Goal: Transaction & Acquisition: Purchase product/service

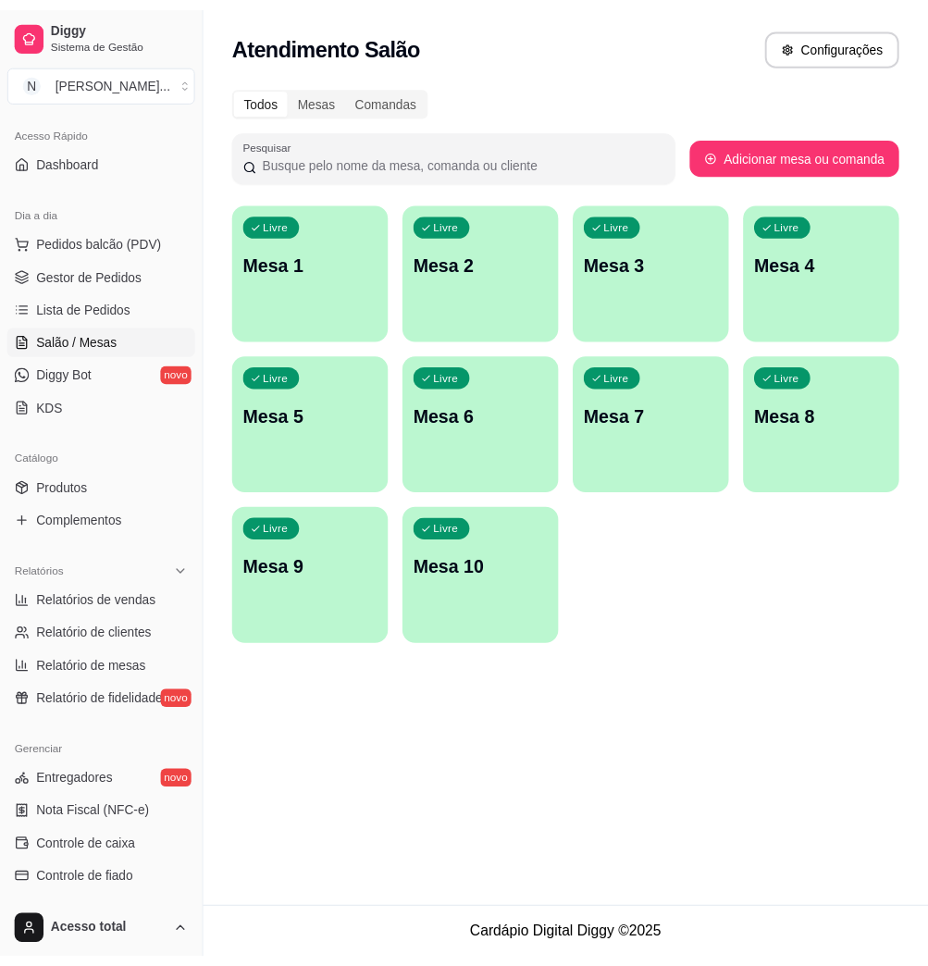
scroll to position [365, 0]
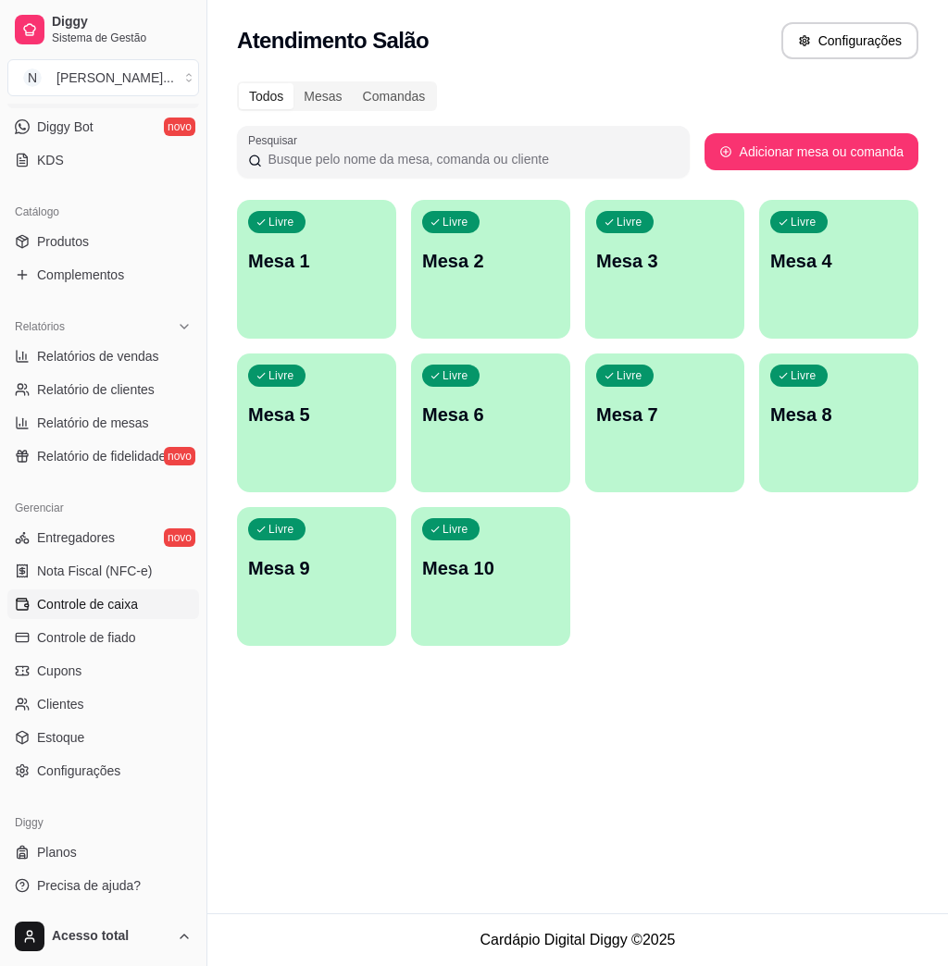
click at [143, 615] on link "Controle de caixa" at bounding box center [103, 604] width 192 height 30
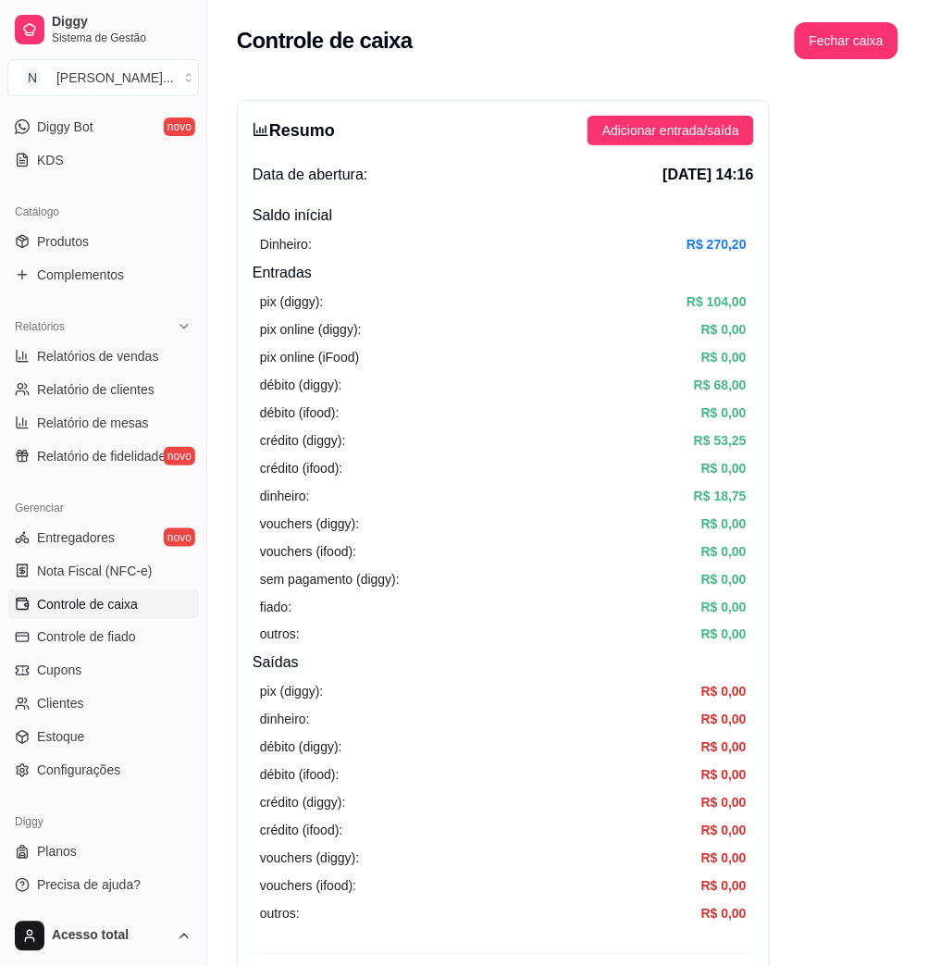
click at [151, 609] on link "Controle de caixa" at bounding box center [103, 604] width 192 height 30
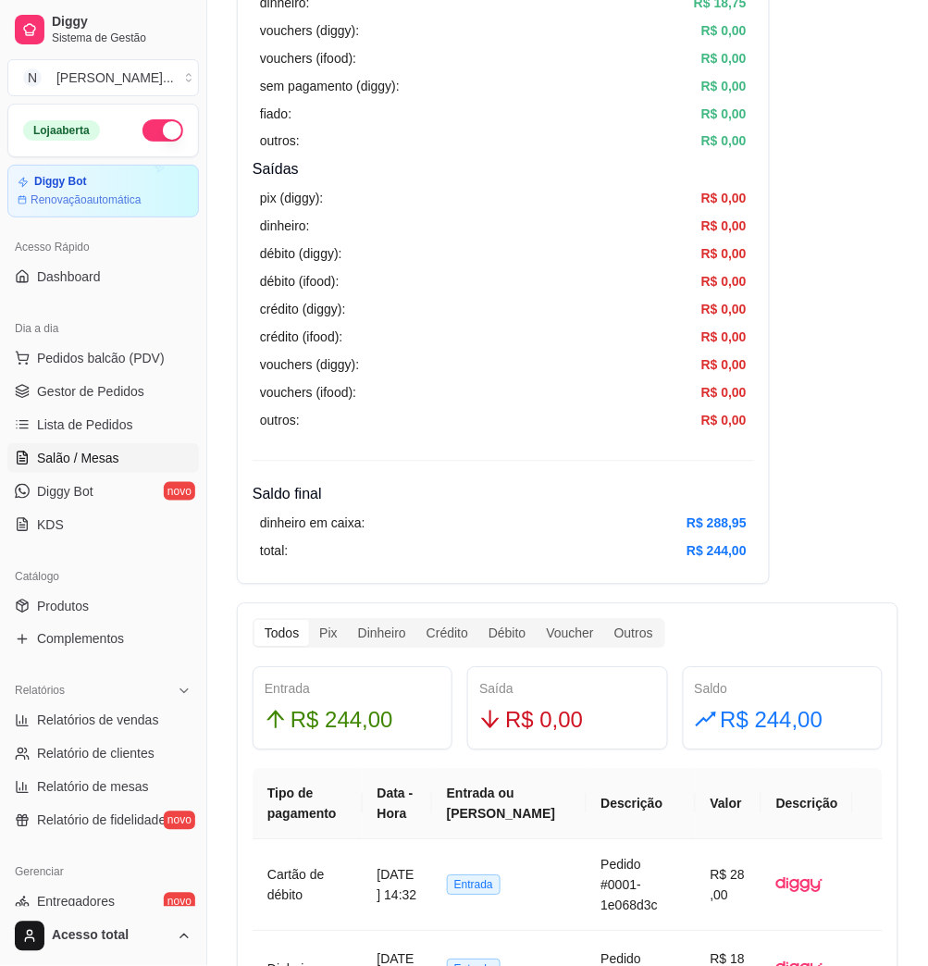
click at [136, 456] on link "Salão / Mesas" at bounding box center [103, 458] width 192 height 30
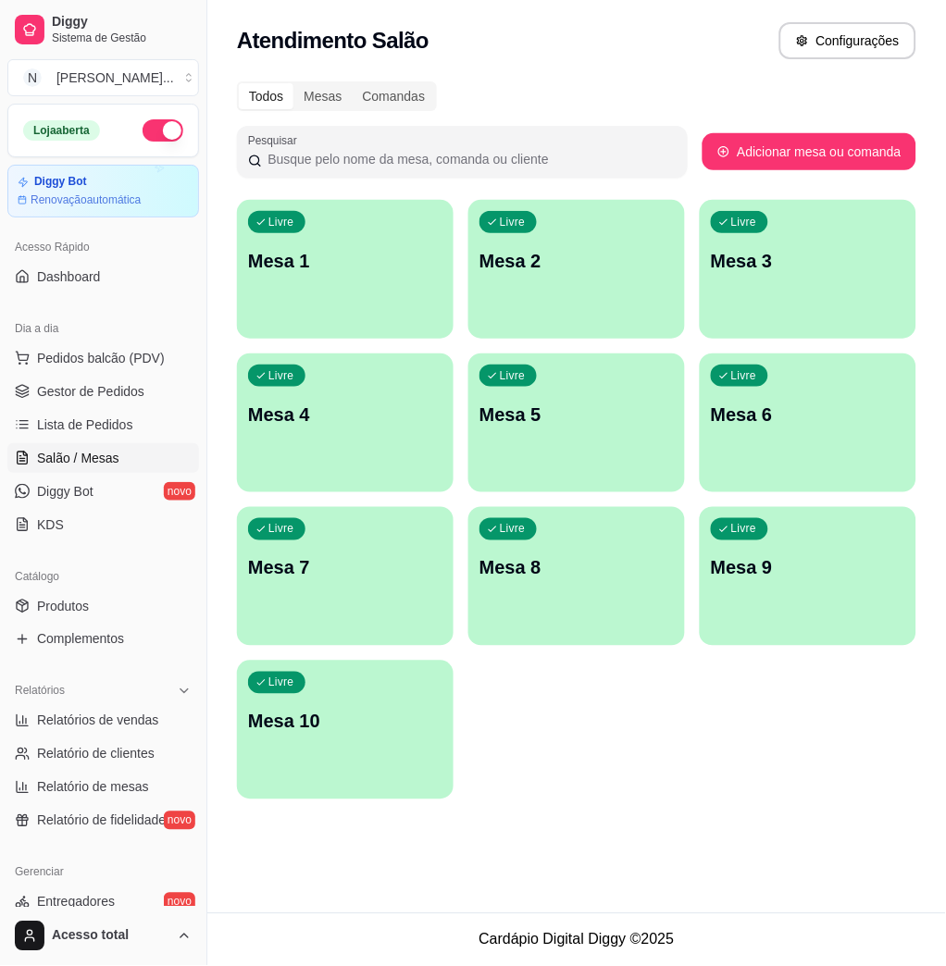
click at [117, 461] on span "Salão / Mesas" at bounding box center [78, 458] width 82 height 19
click at [303, 272] on p "Mesa 1" at bounding box center [345, 261] width 189 height 25
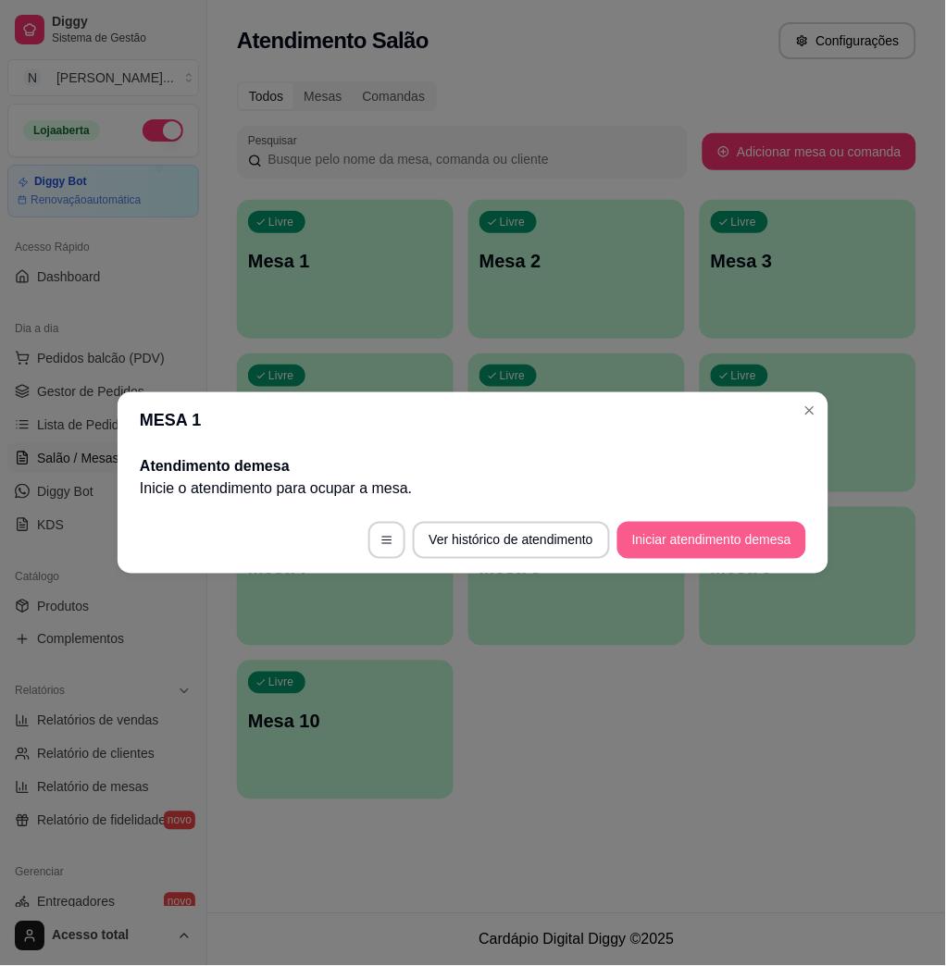
click at [662, 533] on button "Iniciar atendimento de mesa" at bounding box center [711, 540] width 189 height 37
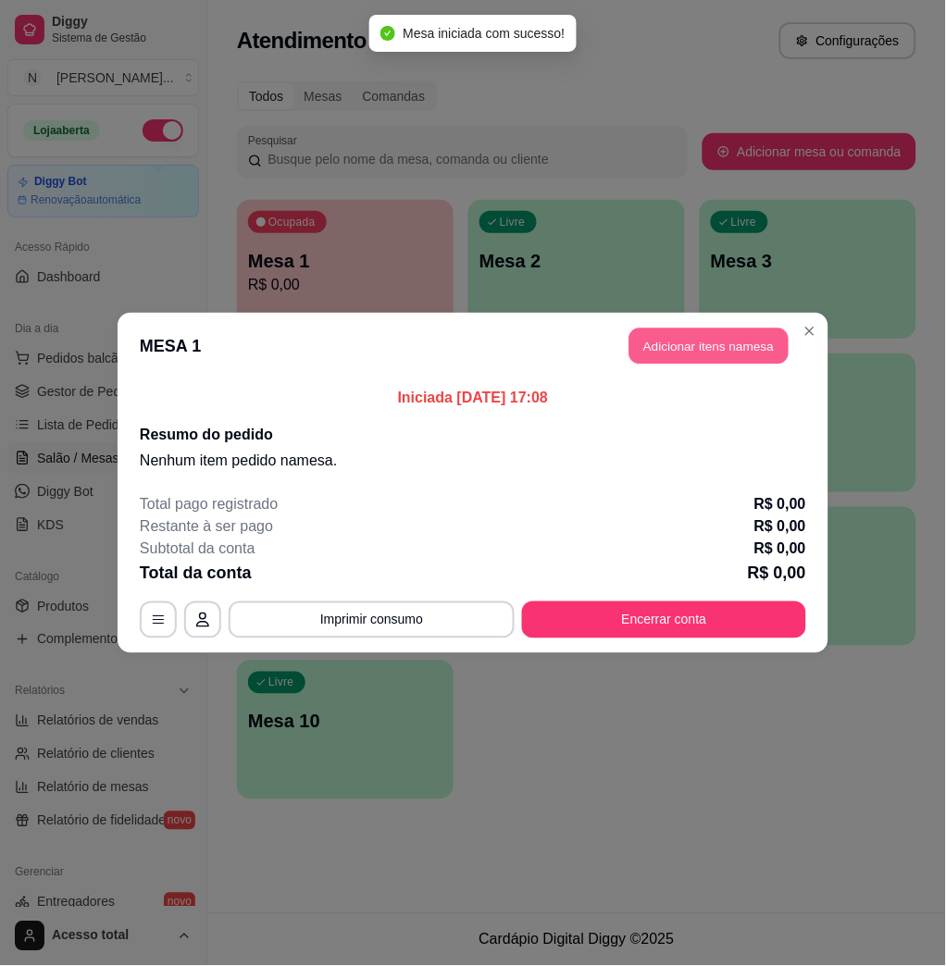
click at [690, 360] on button "Adicionar itens na mesa" at bounding box center [708, 346] width 159 height 36
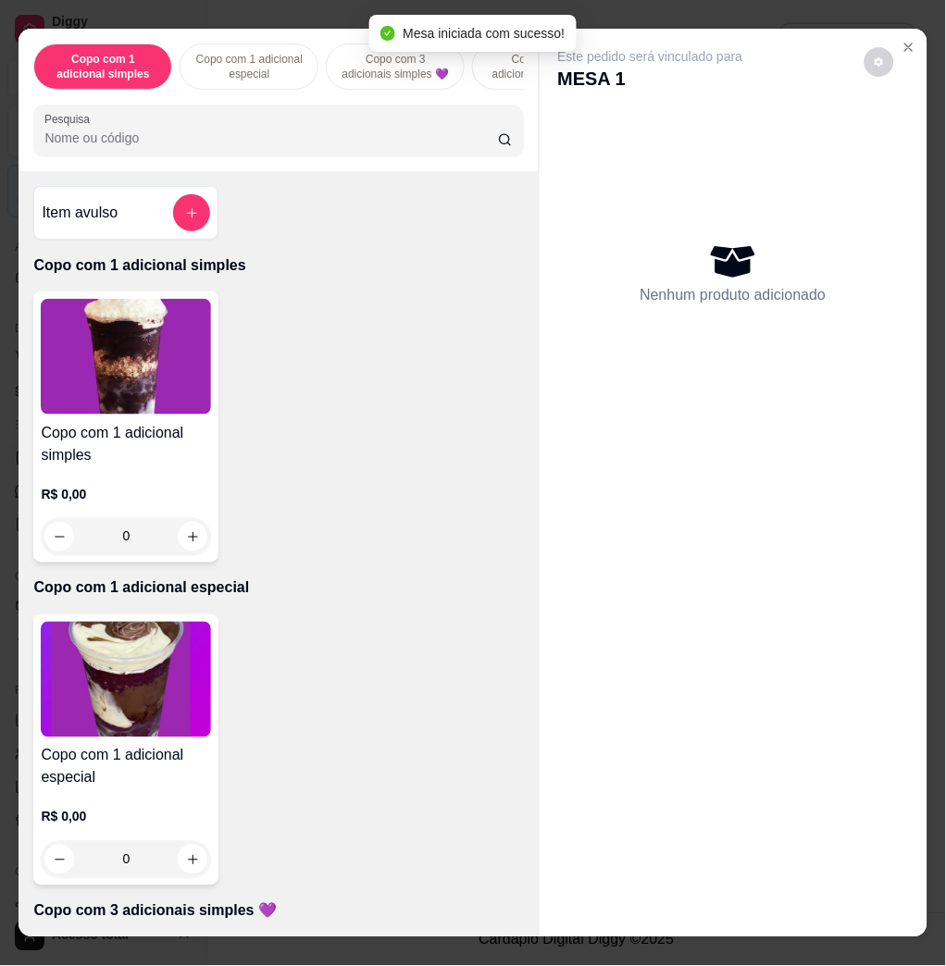
scroll to position [863, 0]
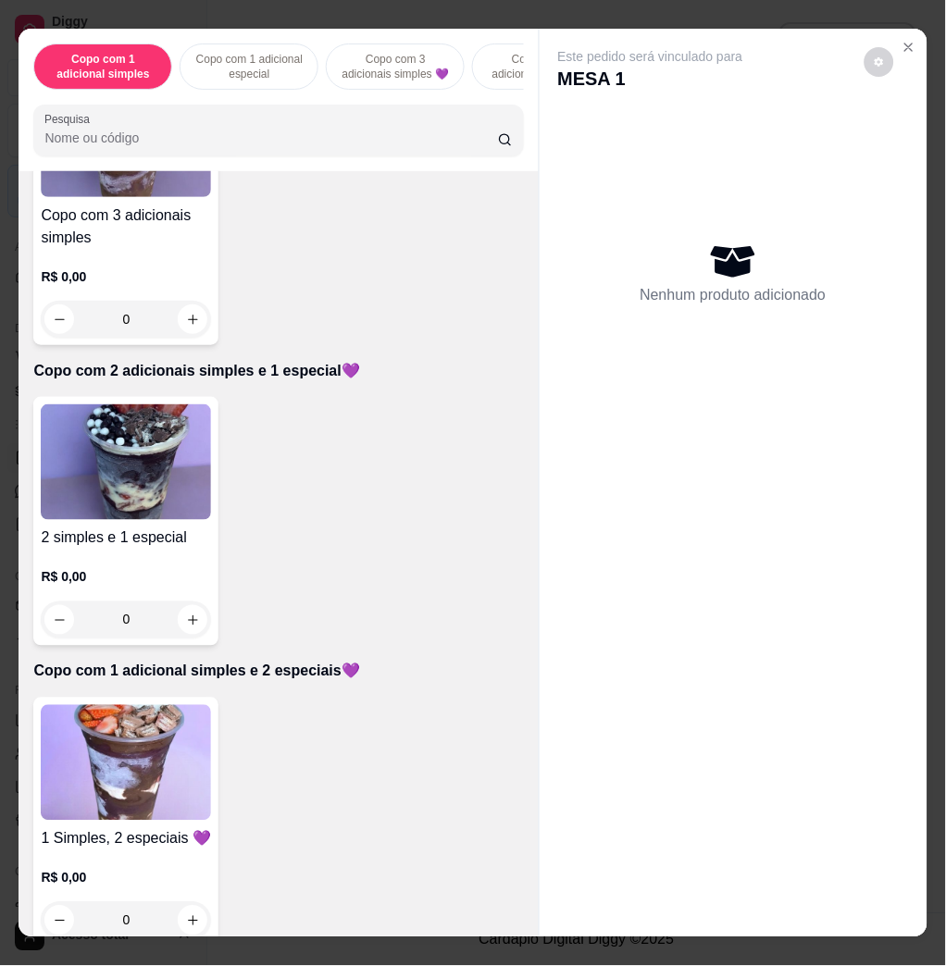
click at [121, 443] on img at bounding box center [126, 462] width 170 height 116
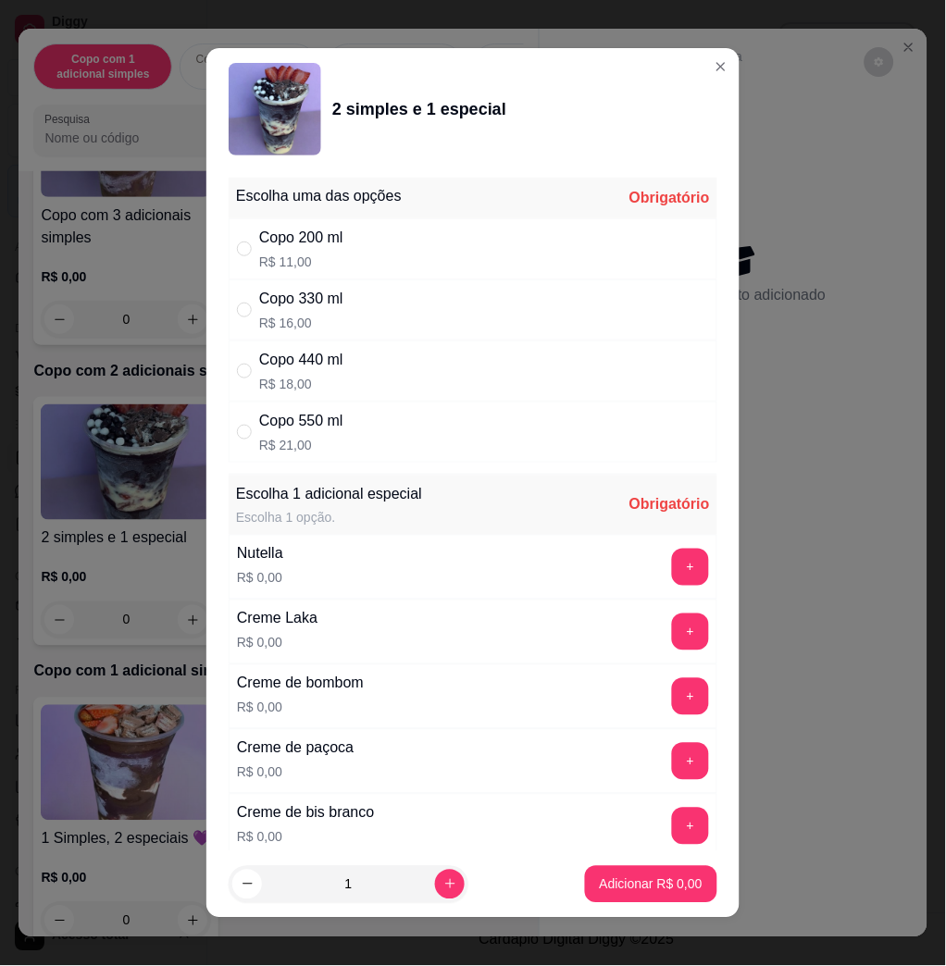
click at [408, 303] on div "Copo 330 ml R$ 16,00" at bounding box center [473, 309] width 489 height 61
radio input "true"
click at [646, 542] on div "Nutella R$ 0,00 +" at bounding box center [473, 567] width 489 height 65
click at [672, 564] on button "+" at bounding box center [690, 567] width 37 height 37
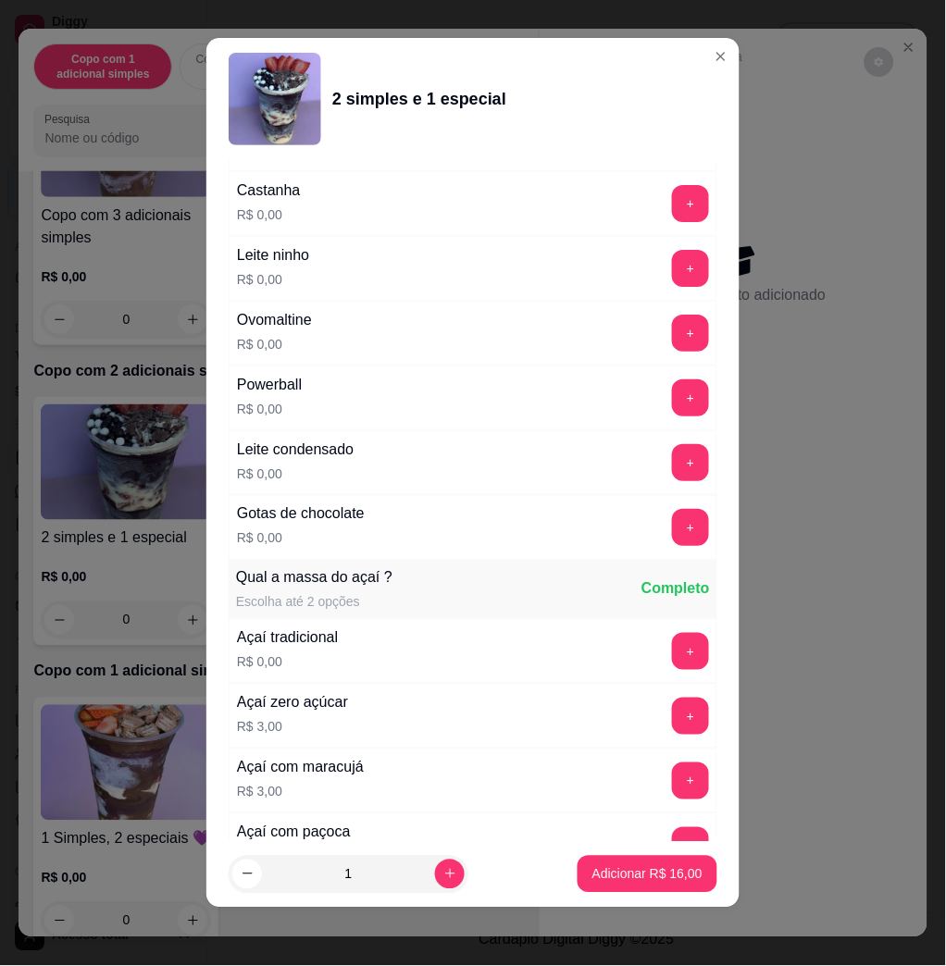
scroll to position [1597, 0]
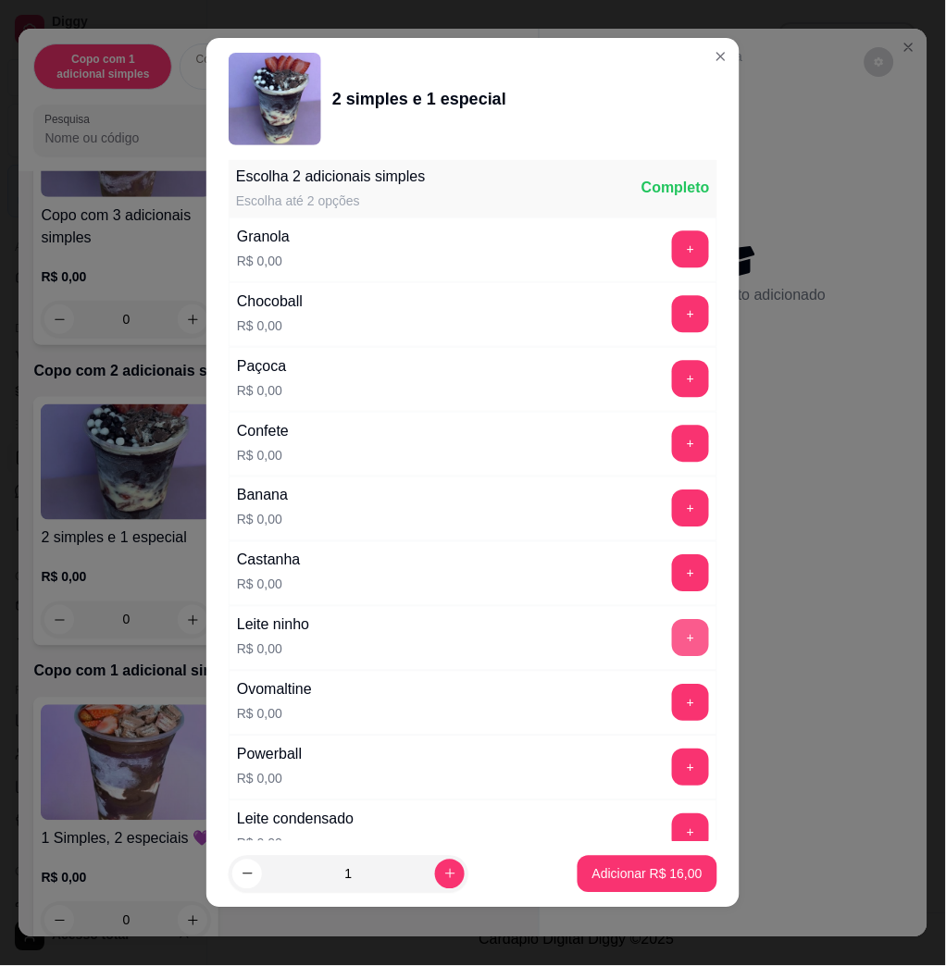
click at [672, 631] on button "+" at bounding box center [690, 638] width 37 height 37
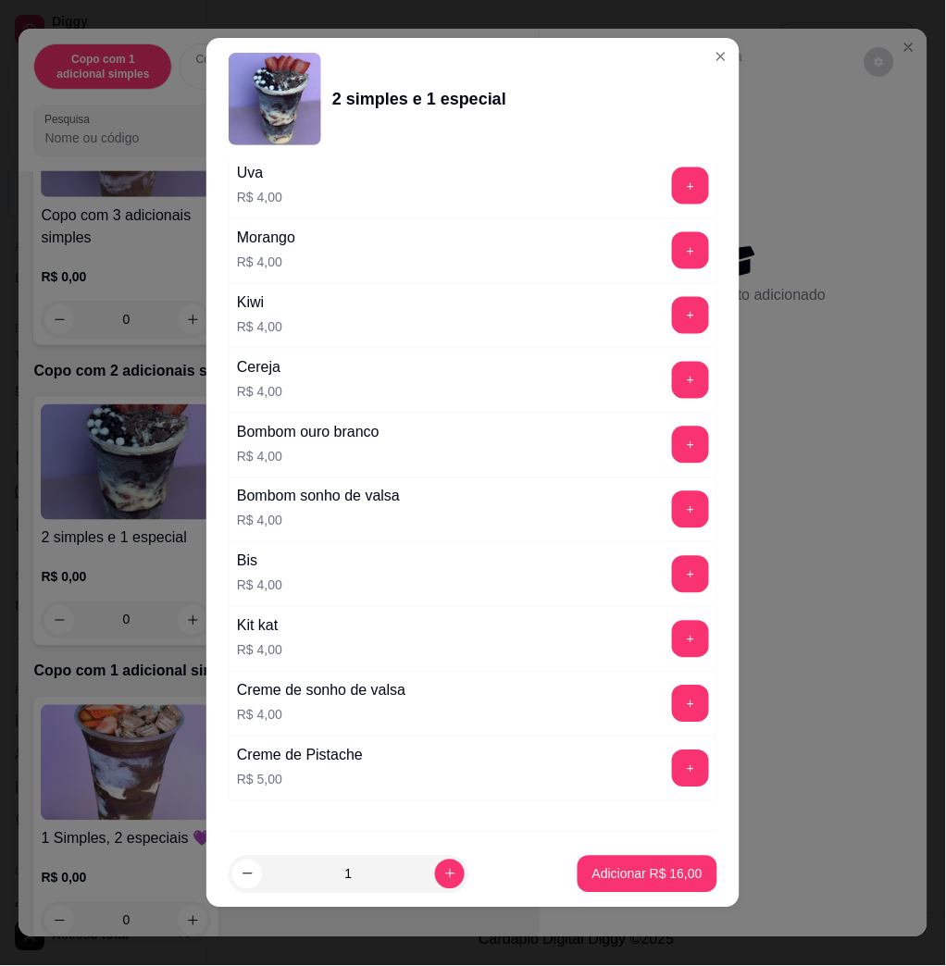
scroll to position [4542, 0]
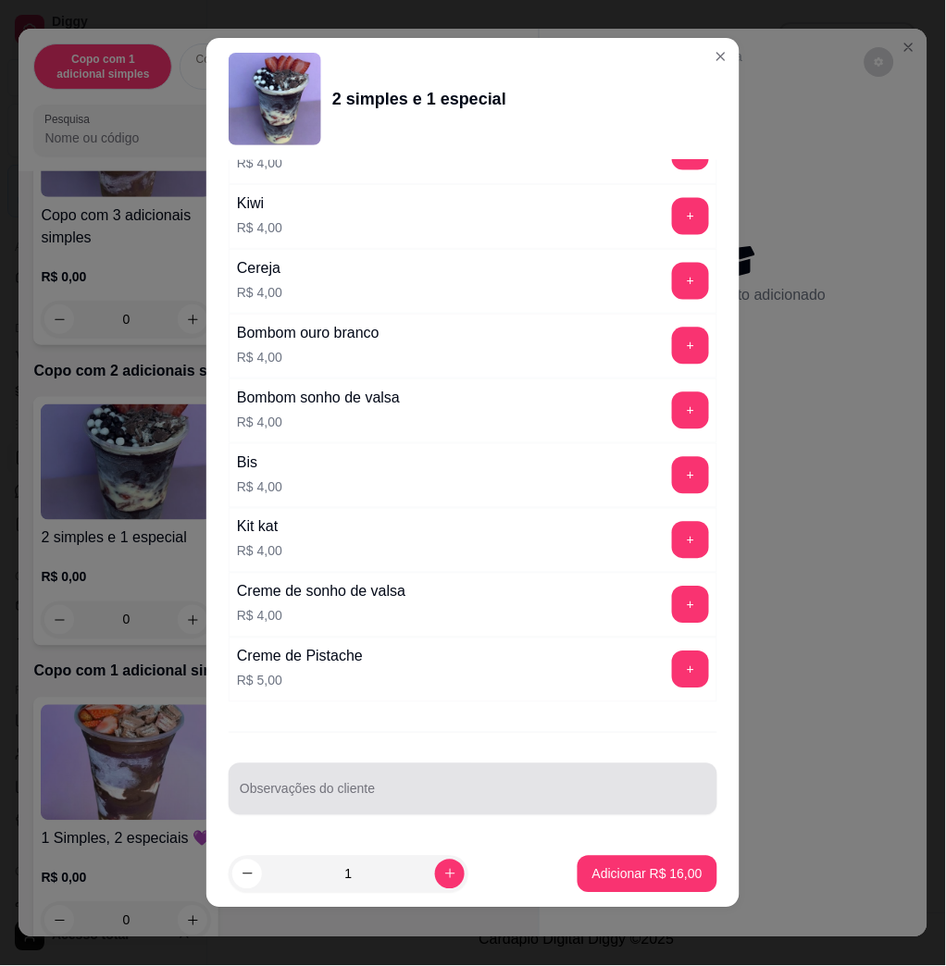
drag, startPoint x: 486, startPoint y: 793, endPoint x: 420, endPoint y: 661, distance: 147.7
click at [472, 795] on input "Observações do cliente" at bounding box center [473, 796] width 466 height 19
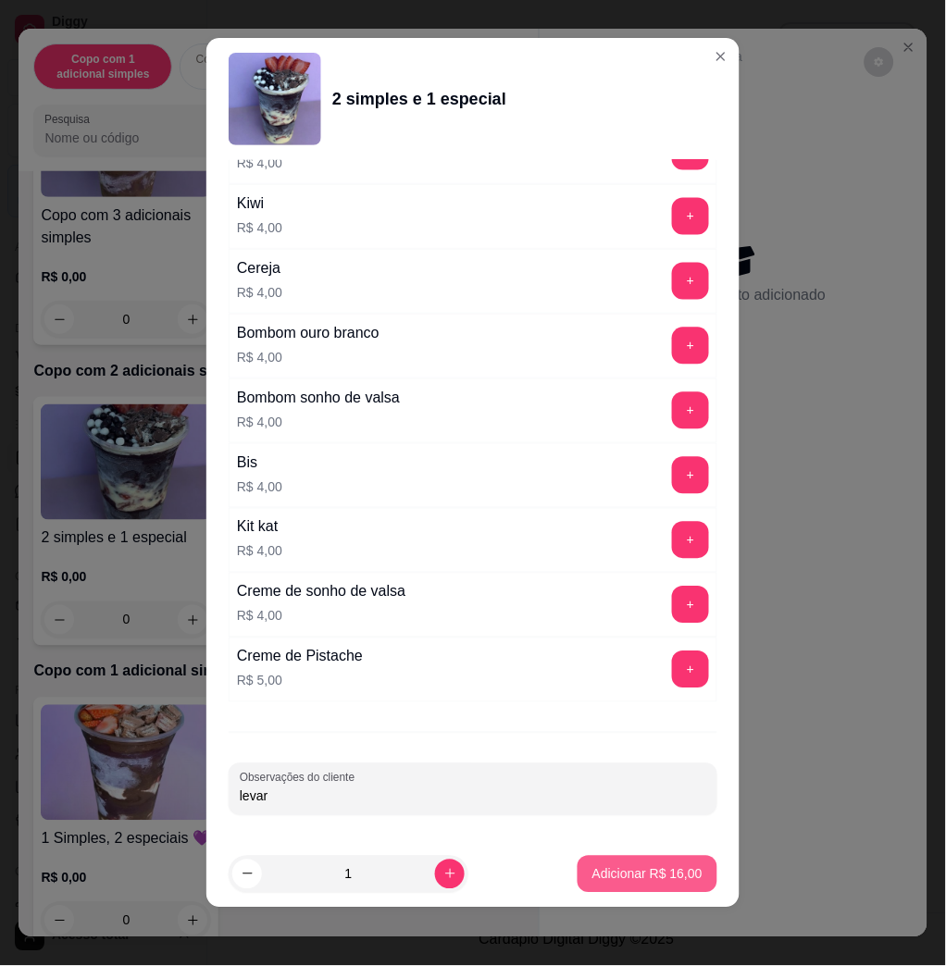
type input "levar"
click at [662, 875] on p "Adicionar R$ 16,00" at bounding box center [647, 874] width 110 height 19
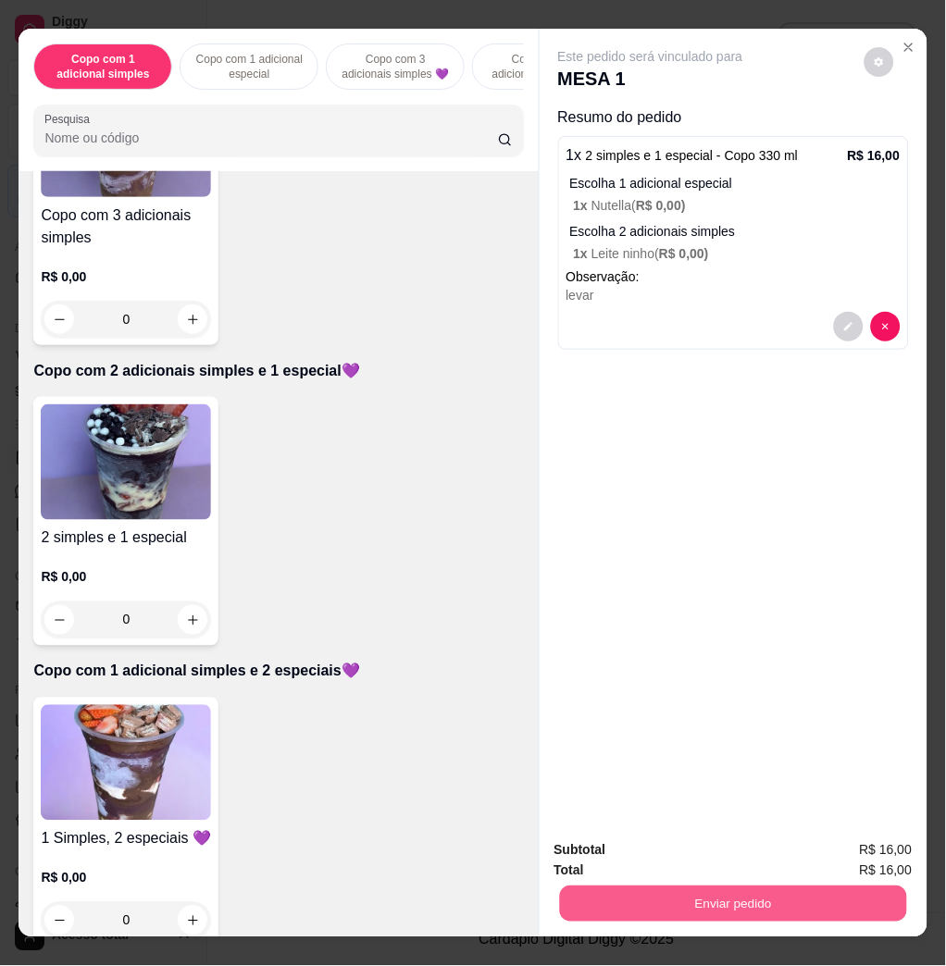
click at [726, 890] on button "Enviar pedido" at bounding box center [732, 904] width 347 height 36
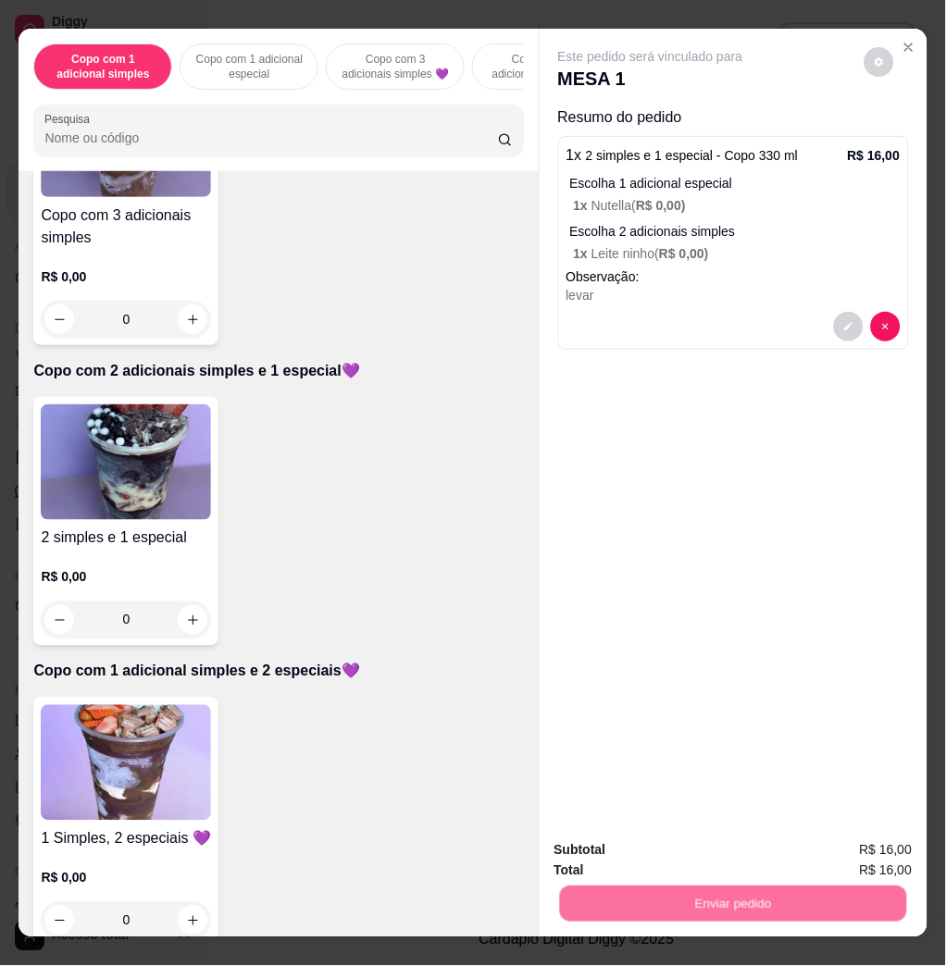
click at [726, 851] on button "Não registrar e enviar pedido" at bounding box center [670, 849] width 192 height 35
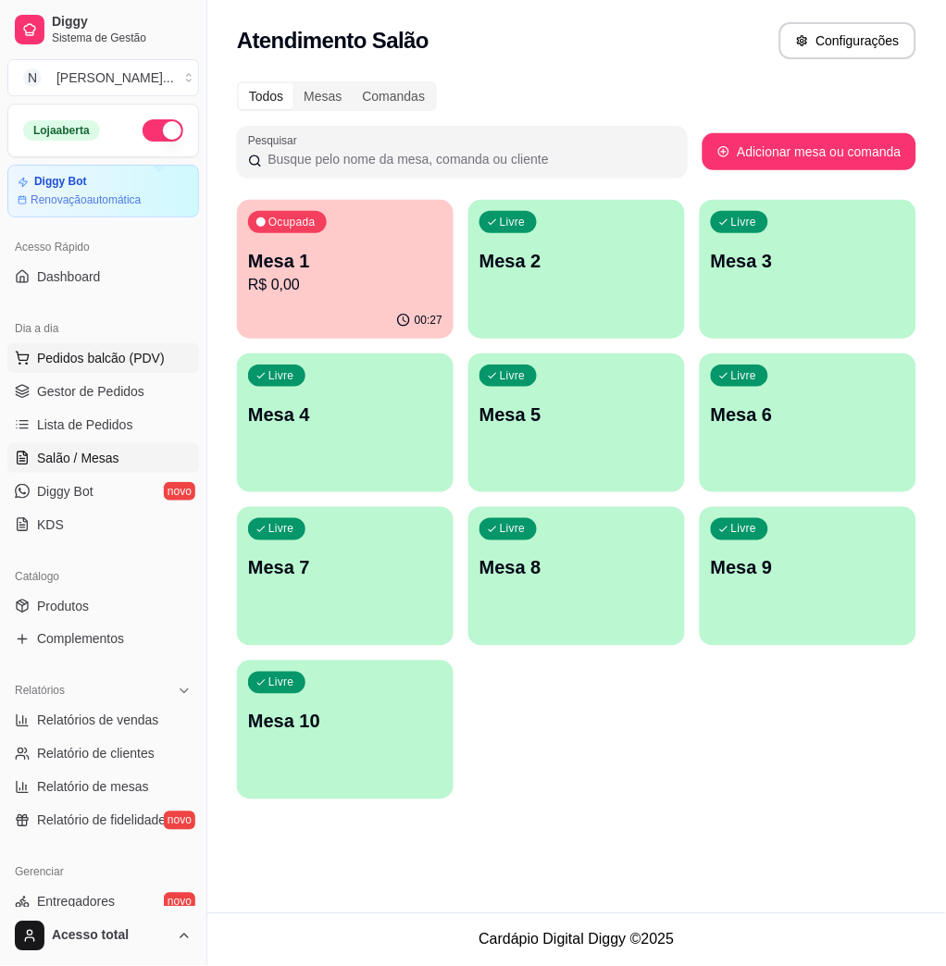
click at [116, 352] on span "Pedidos balcão (PDV)" at bounding box center [101, 358] width 128 height 19
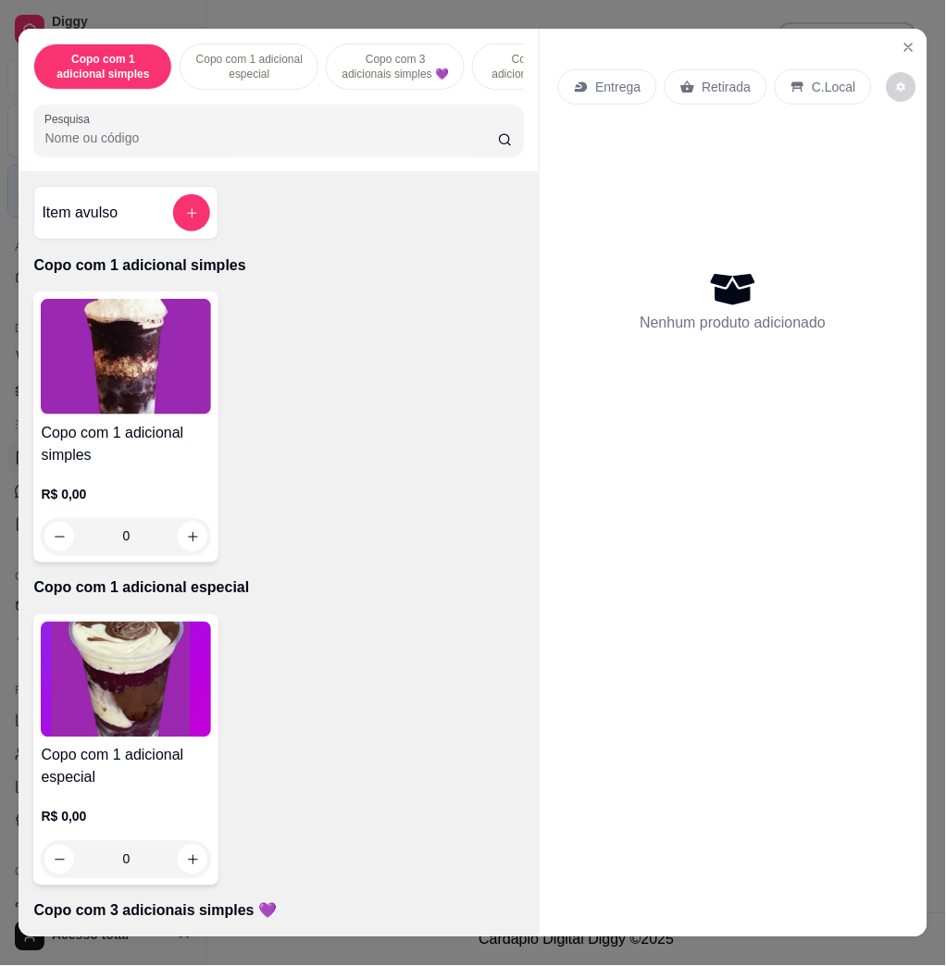
click at [282, 147] on input "Pesquisa" at bounding box center [270, 138] width 453 height 19
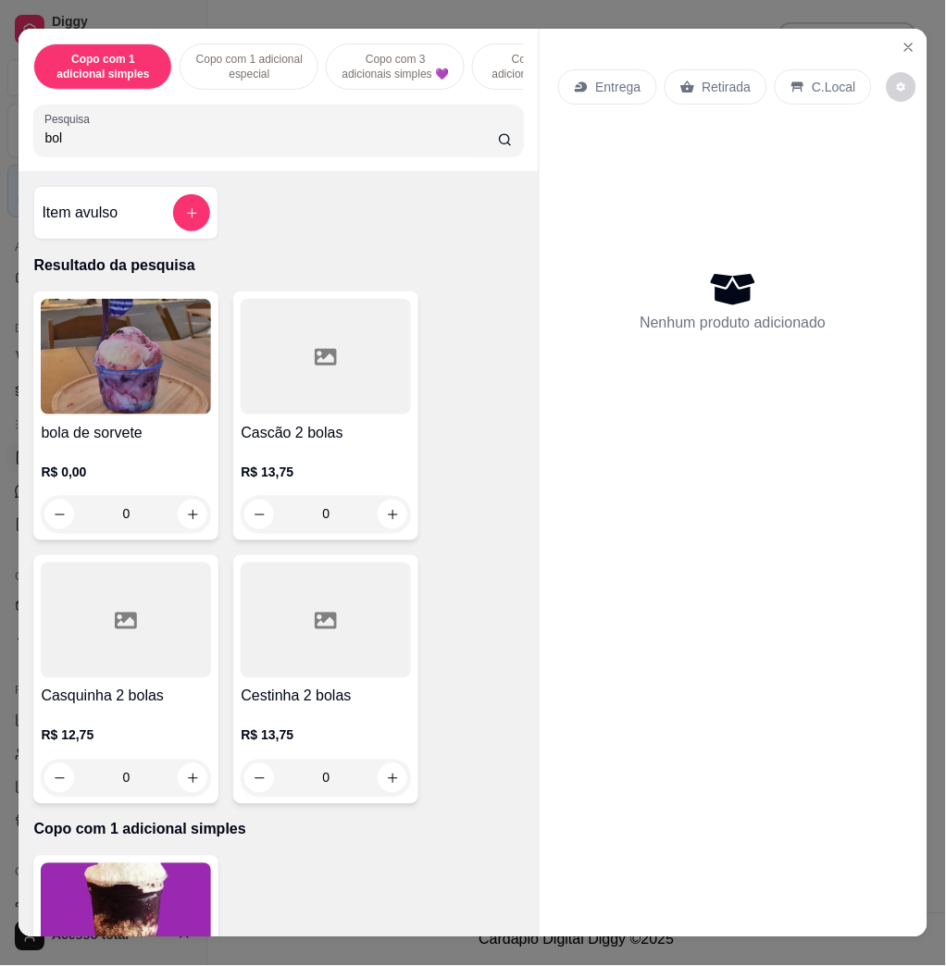
type input "bol"
click at [169, 327] on img at bounding box center [126, 357] width 170 height 116
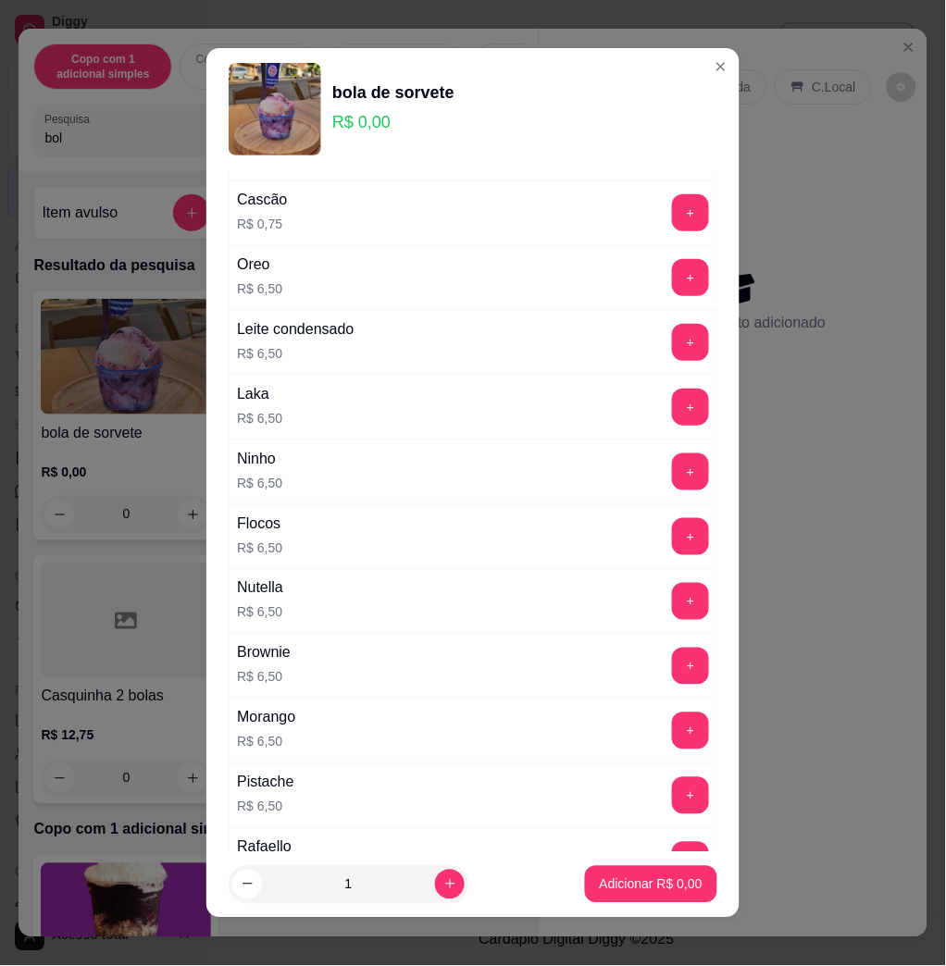
scroll to position [246, 0]
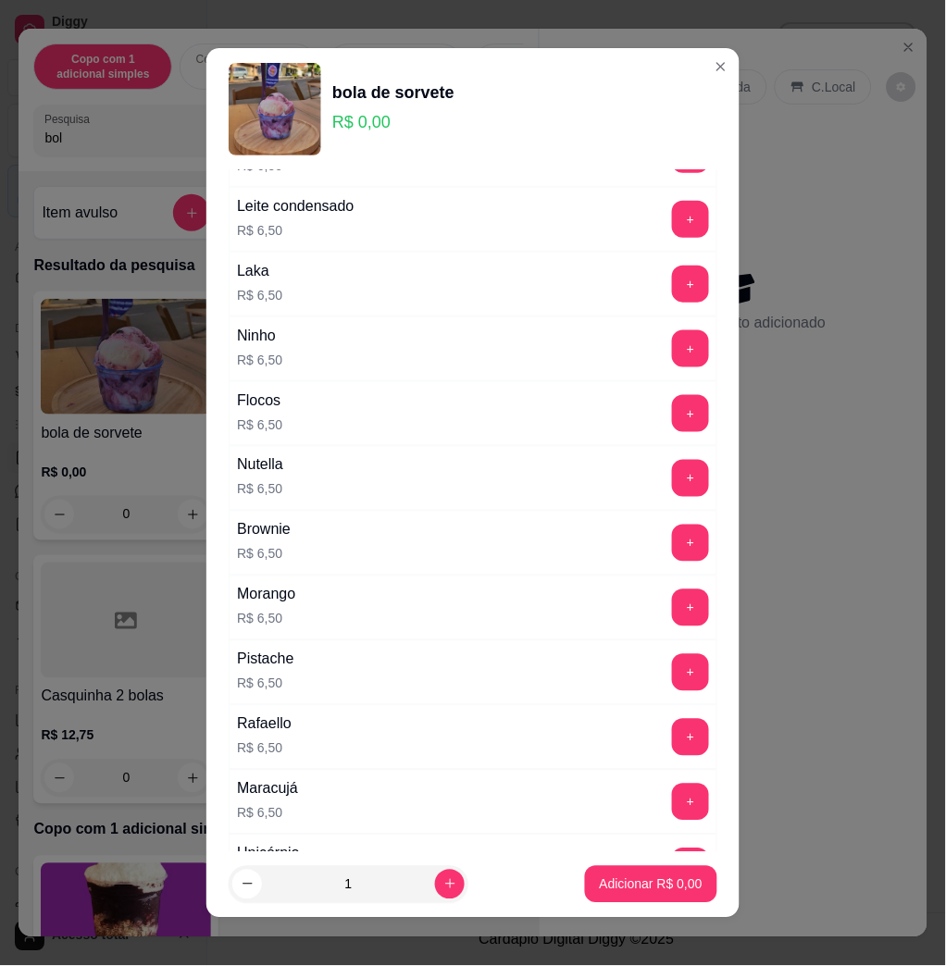
click at [664, 602] on div "+" at bounding box center [690, 607] width 52 height 37
click at [672, 602] on button "+" at bounding box center [690, 607] width 37 height 37
click at [673, 603] on button "+" at bounding box center [691, 608] width 36 height 36
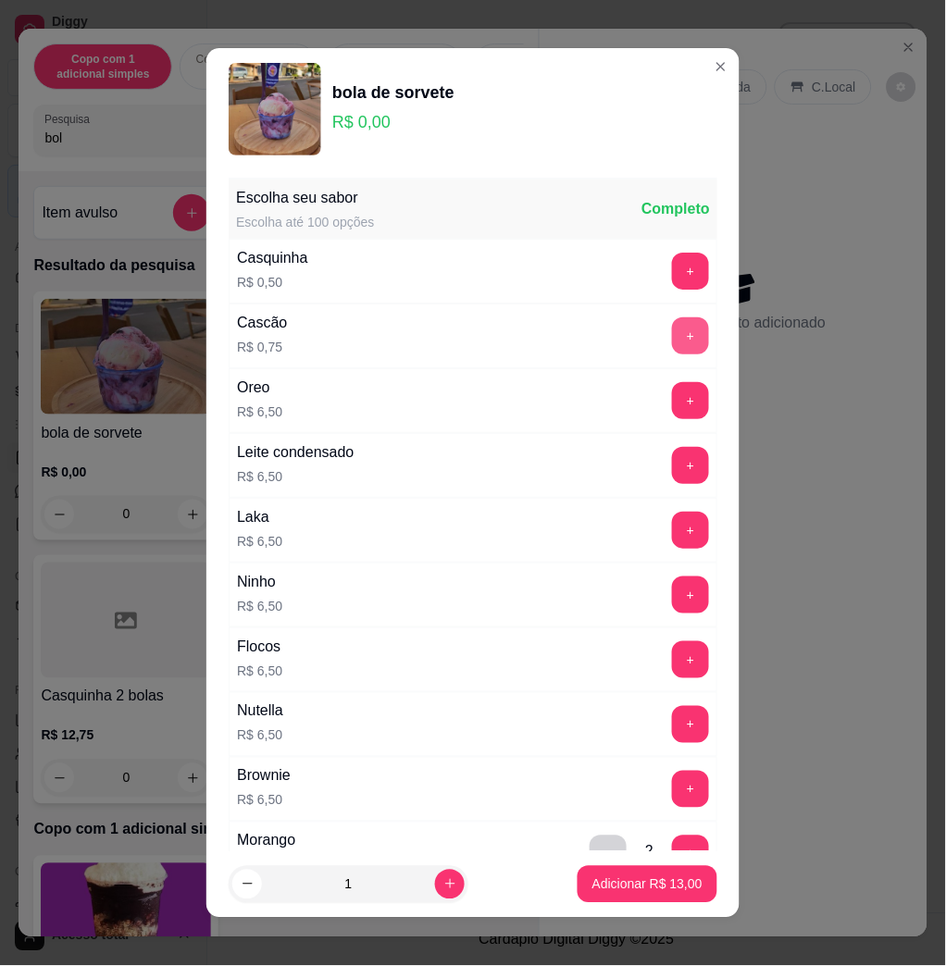
click at [672, 326] on button "+" at bounding box center [690, 335] width 37 height 37
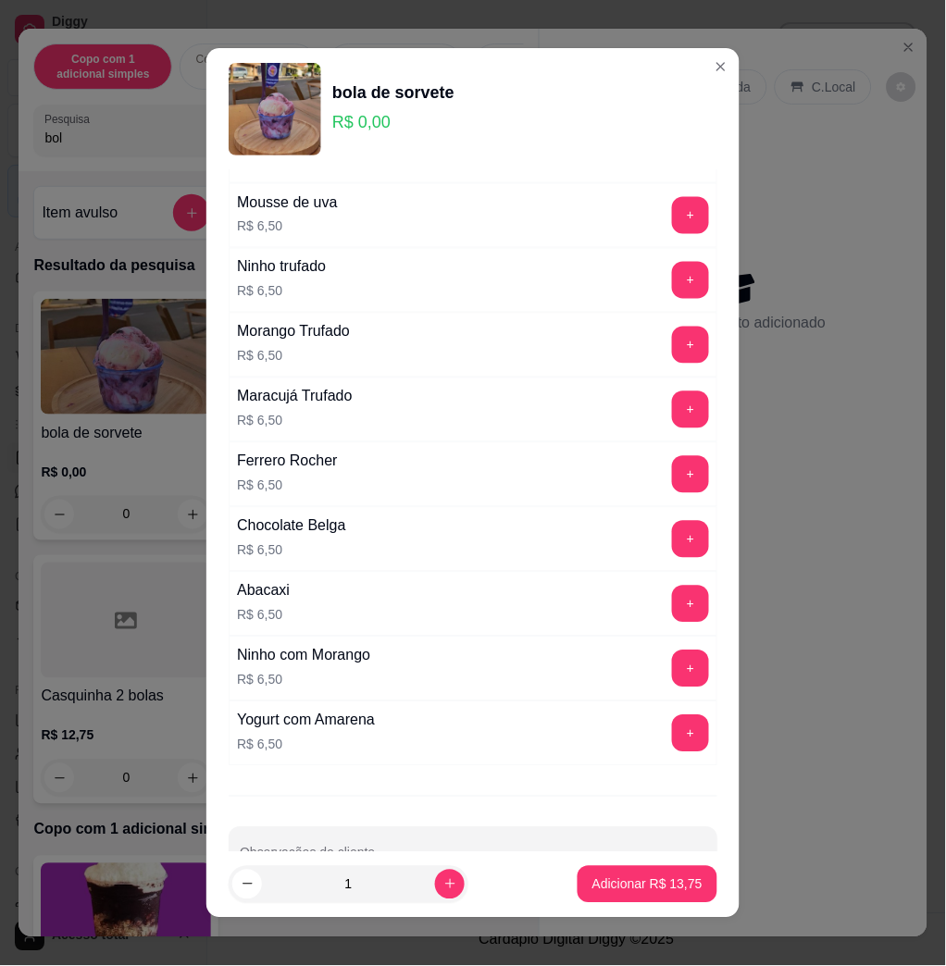
scroll to position [1537, 0]
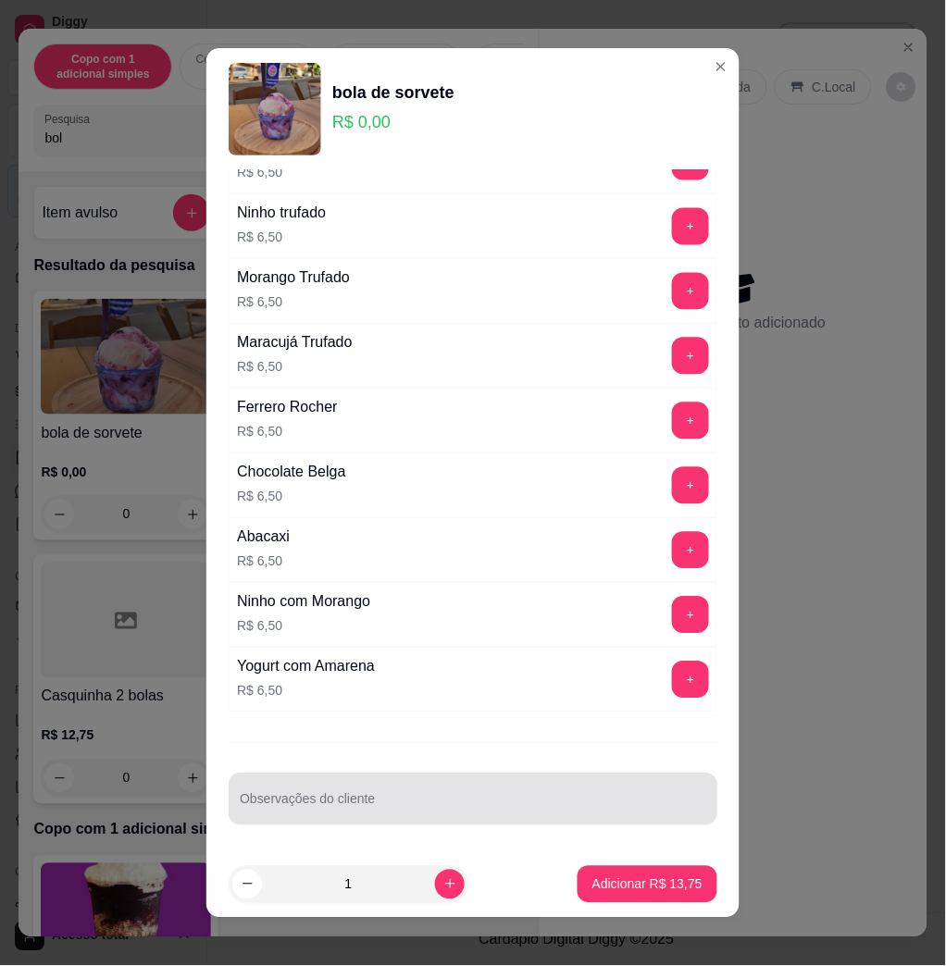
click at [412, 782] on div at bounding box center [473, 799] width 466 height 37
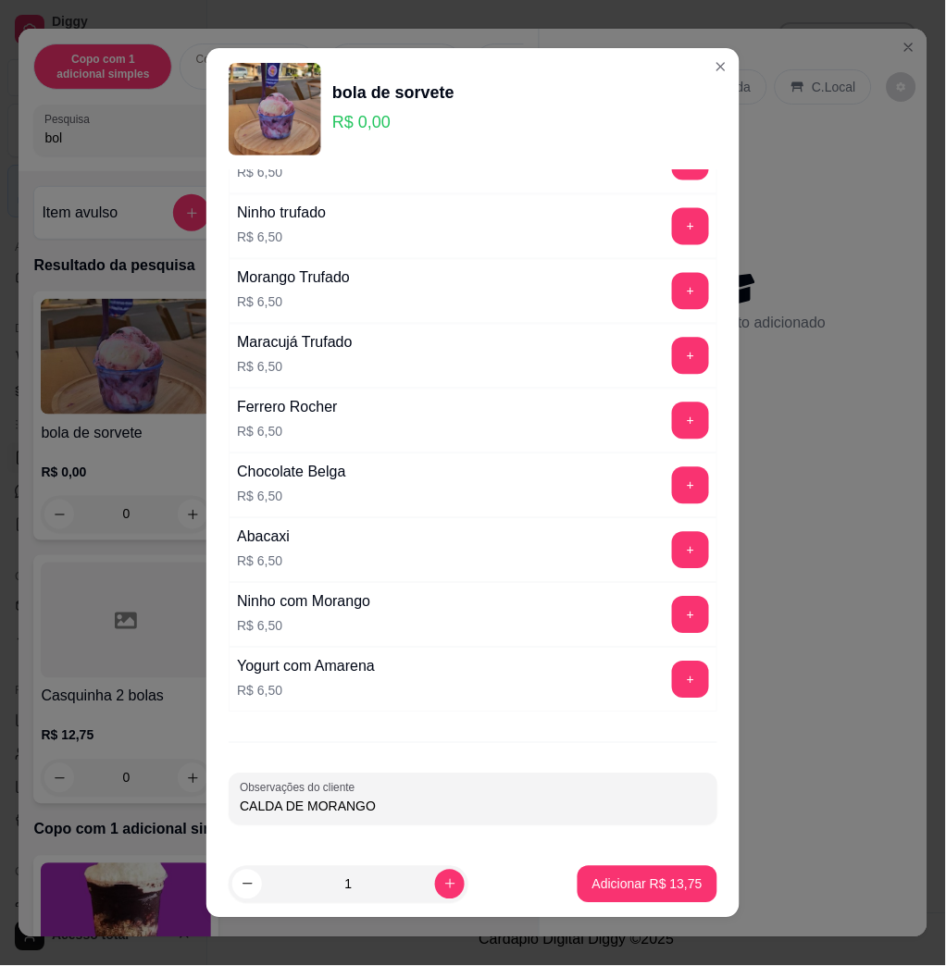
type input "CALDA DE MORANGO"
click at [612, 889] on p "Adicionar R$ 13,75" at bounding box center [647, 884] width 107 height 18
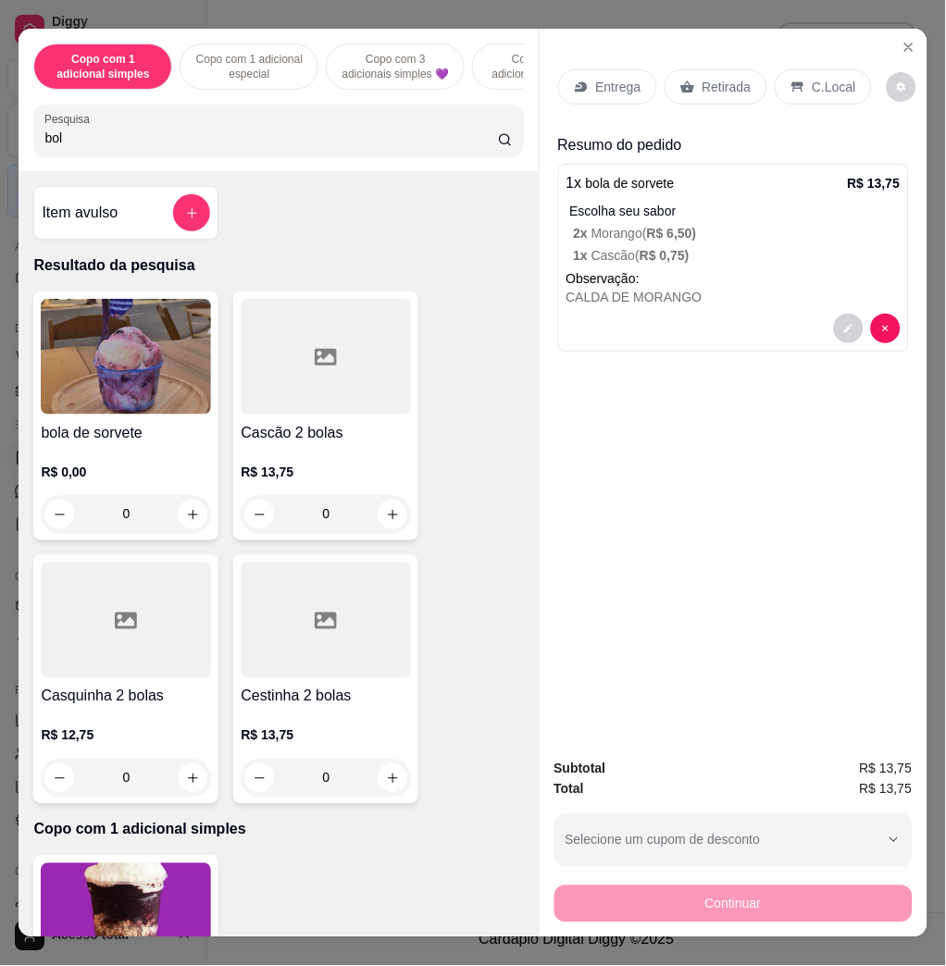
click at [596, 82] on p "Entrega" at bounding box center [618, 87] width 45 height 19
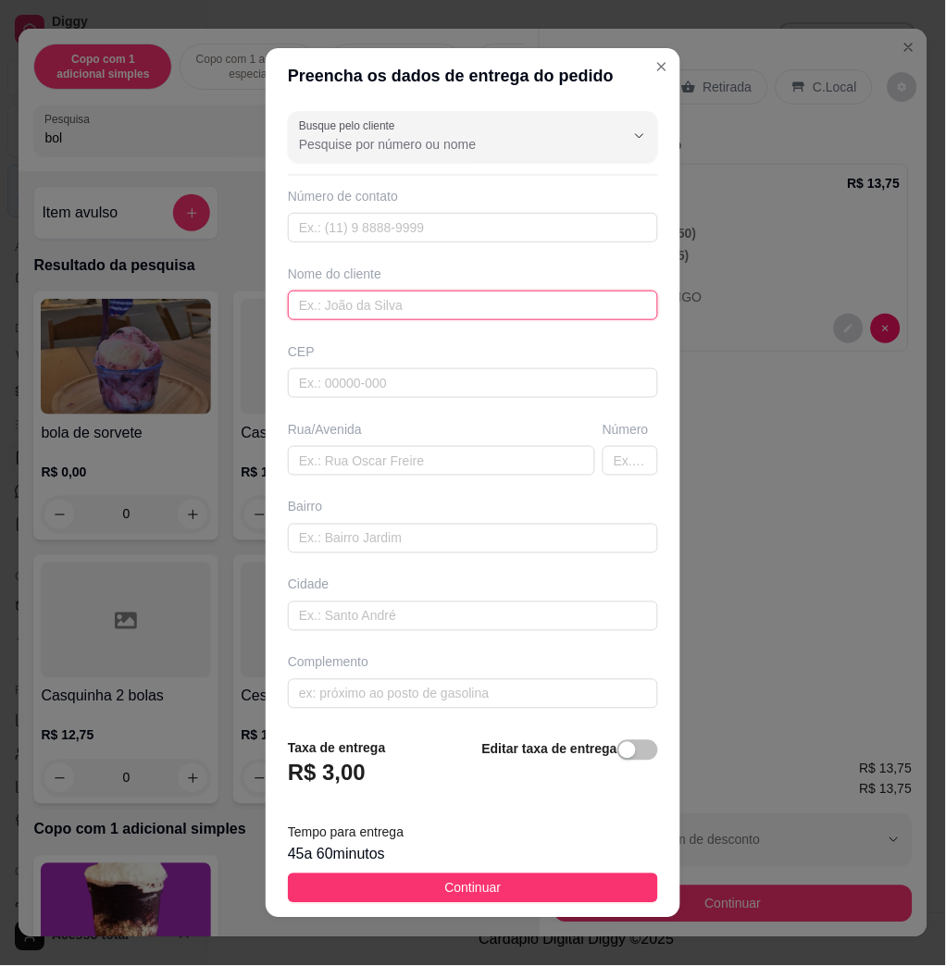
click at [432, 298] on input "text" at bounding box center [473, 306] width 370 height 30
type input "[PERSON_NAME]"
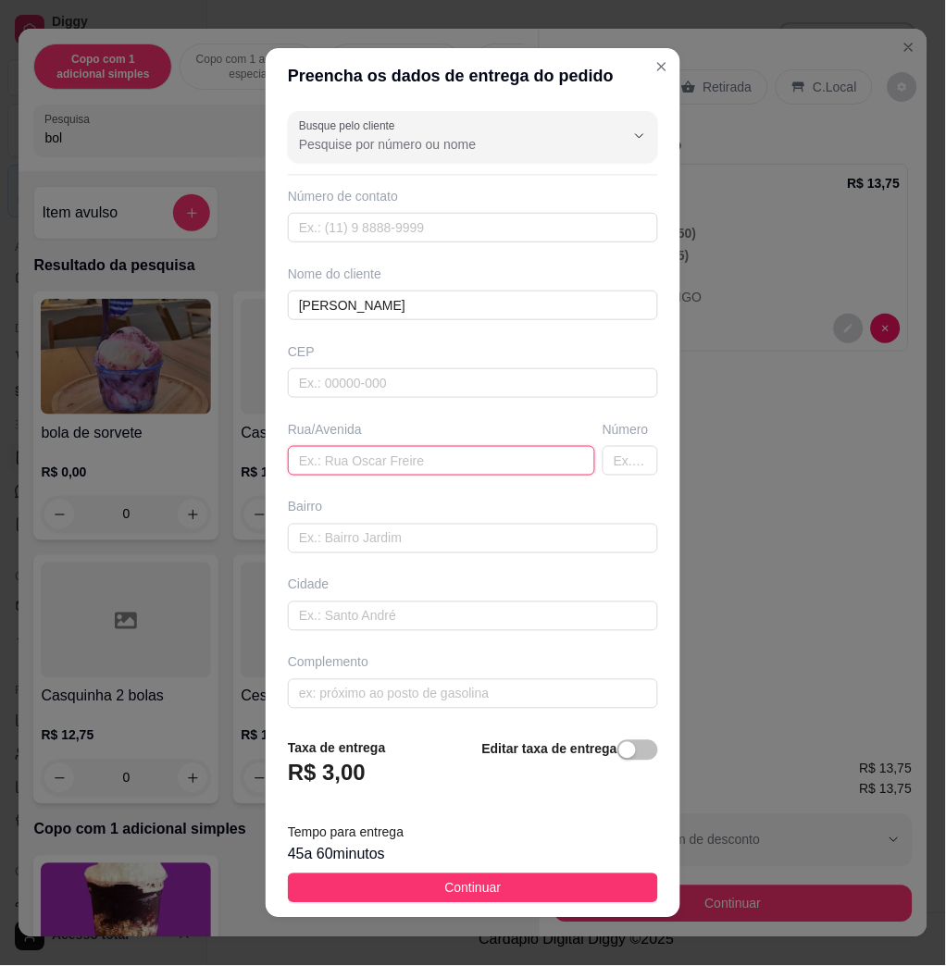
click at [433, 464] on input "text" at bounding box center [441, 461] width 307 height 30
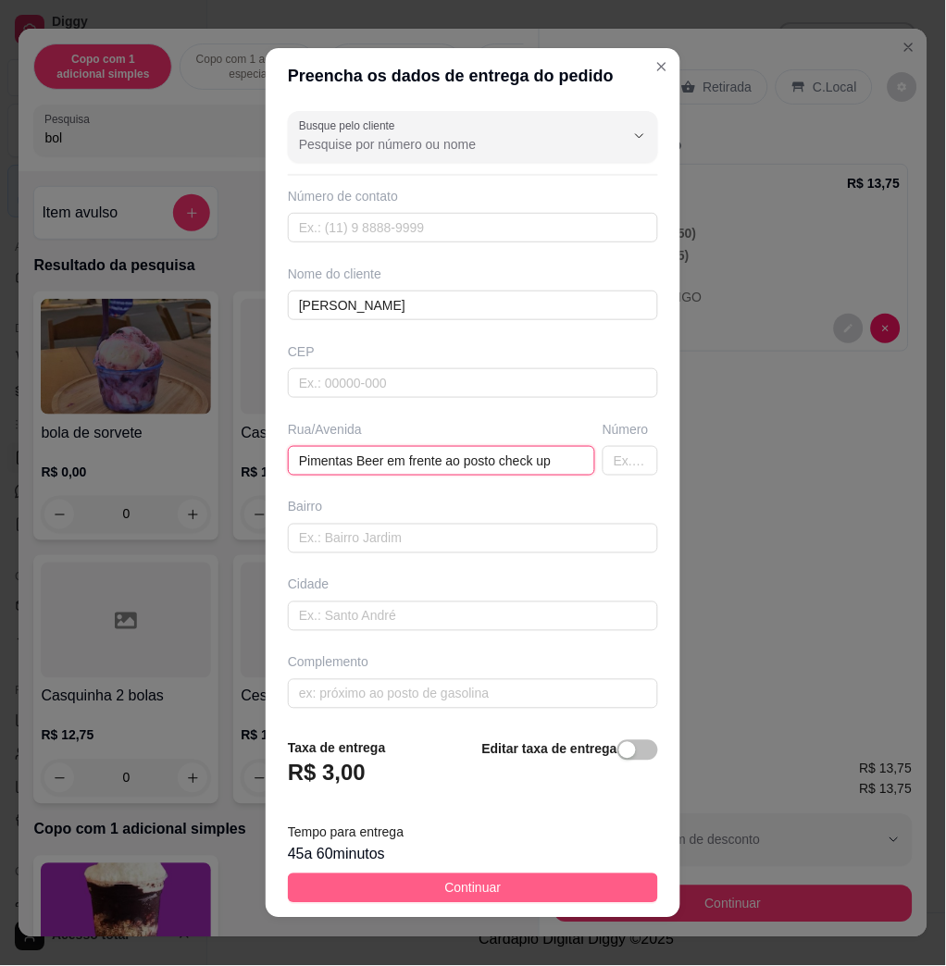
type input "Pimentas Beer em frente ao posto check up"
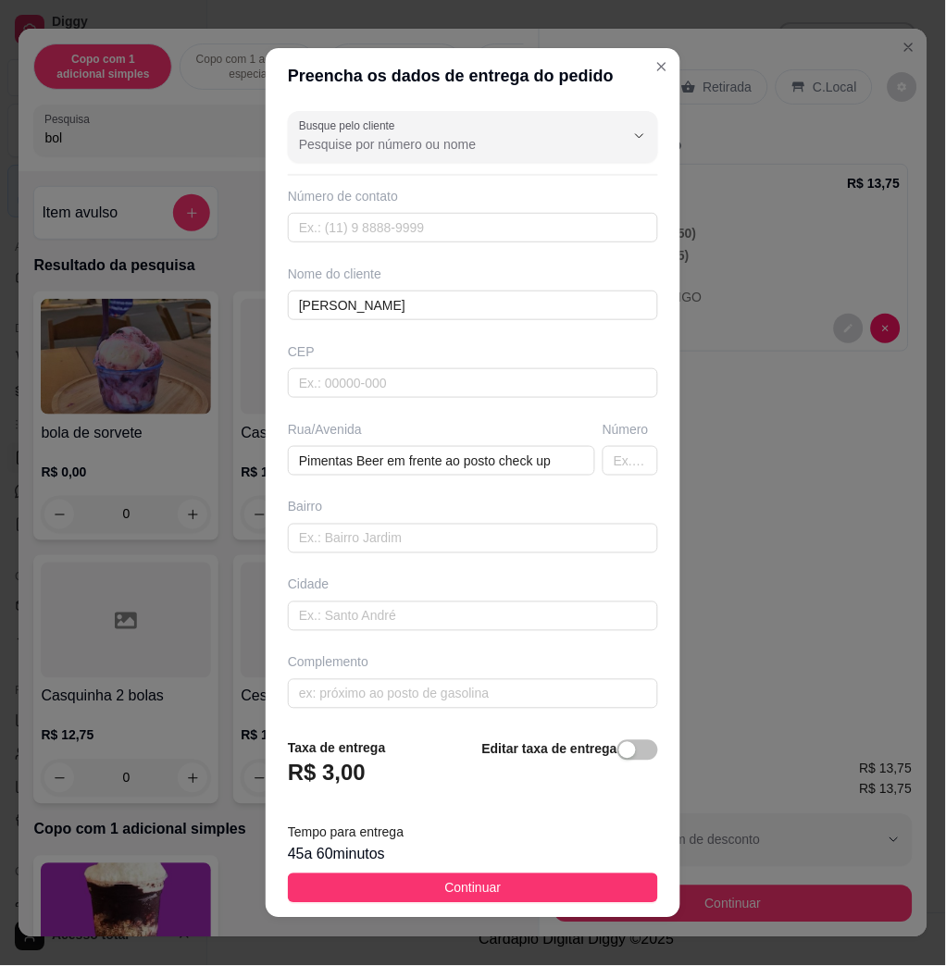
click at [476, 882] on span "Continuar" at bounding box center [473, 888] width 56 height 20
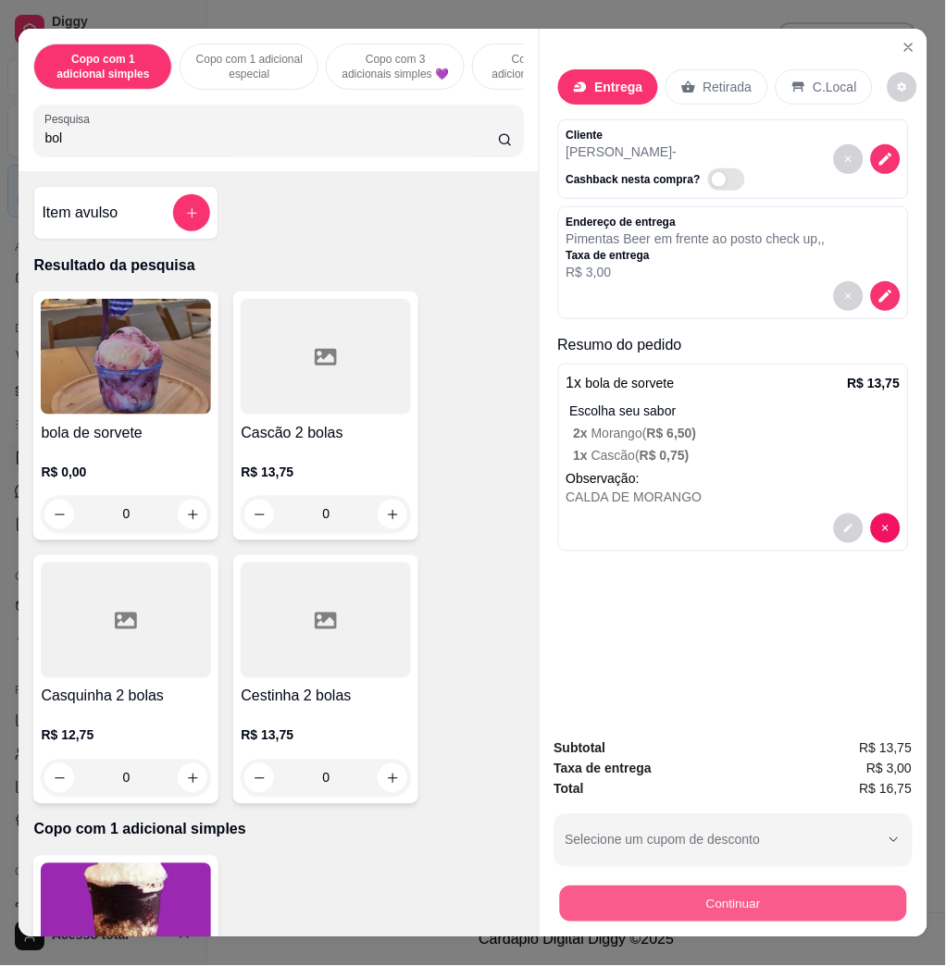
click at [635, 897] on button "Continuar" at bounding box center [732, 904] width 347 height 36
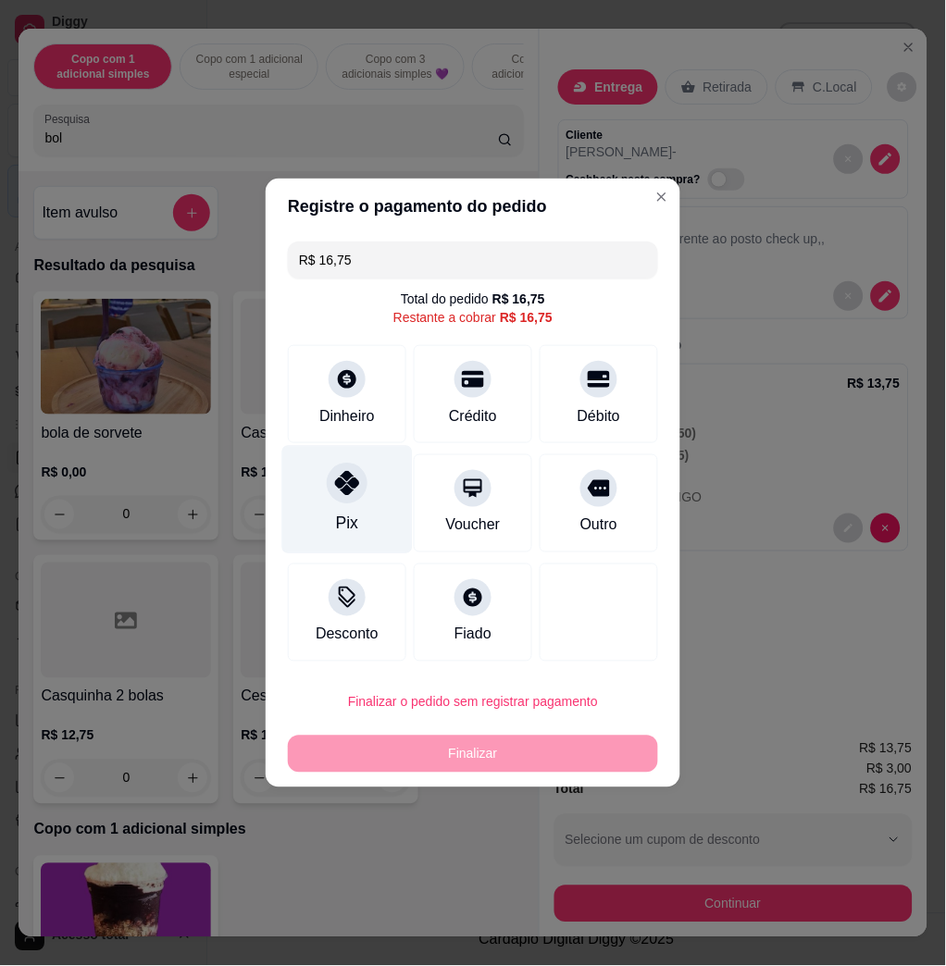
click at [362, 479] on div at bounding box center [347, 483] width 41 height 41
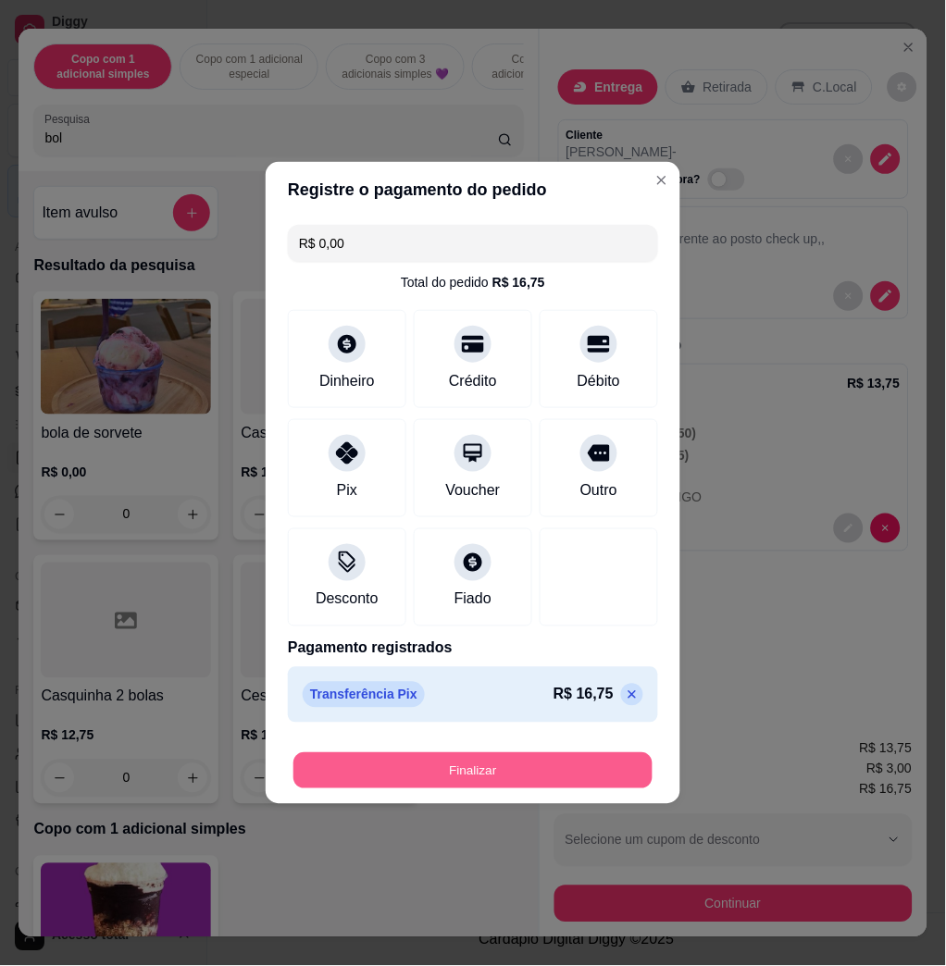
click at [481, 774] on button "Finalizar" at bounding box center [472, 771] width 359 height 36
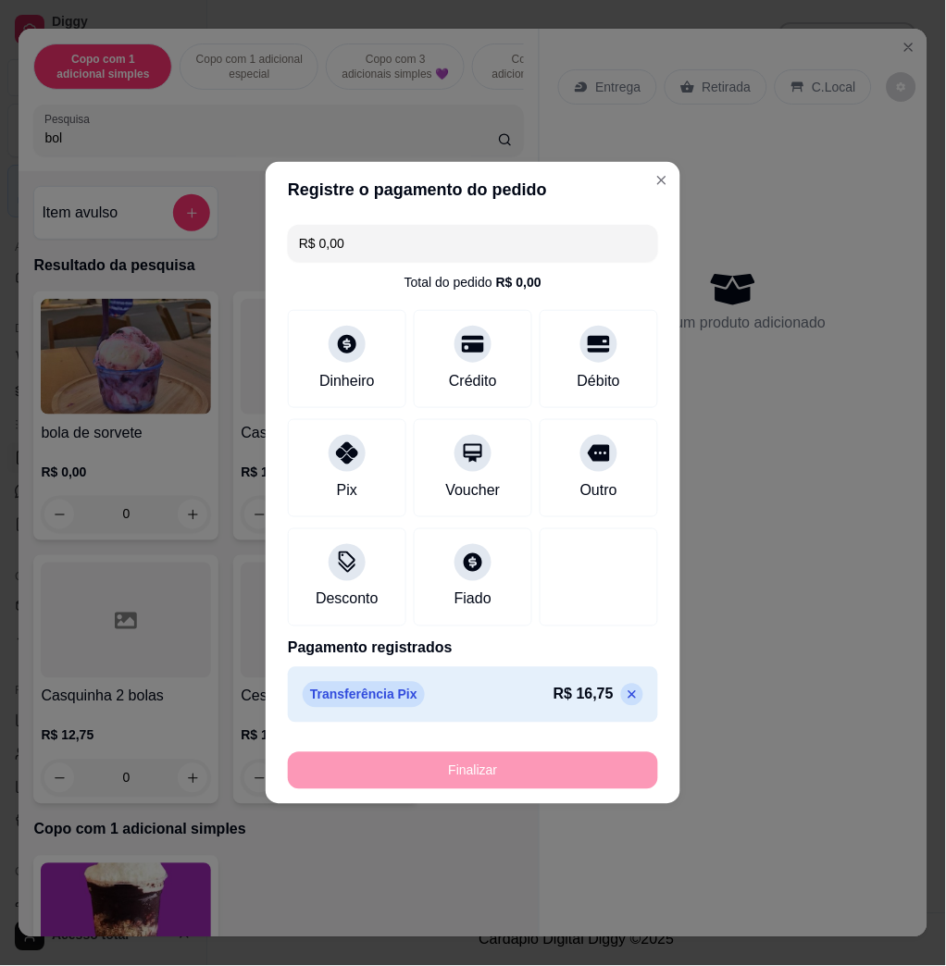
type input "-R$ 16,75"
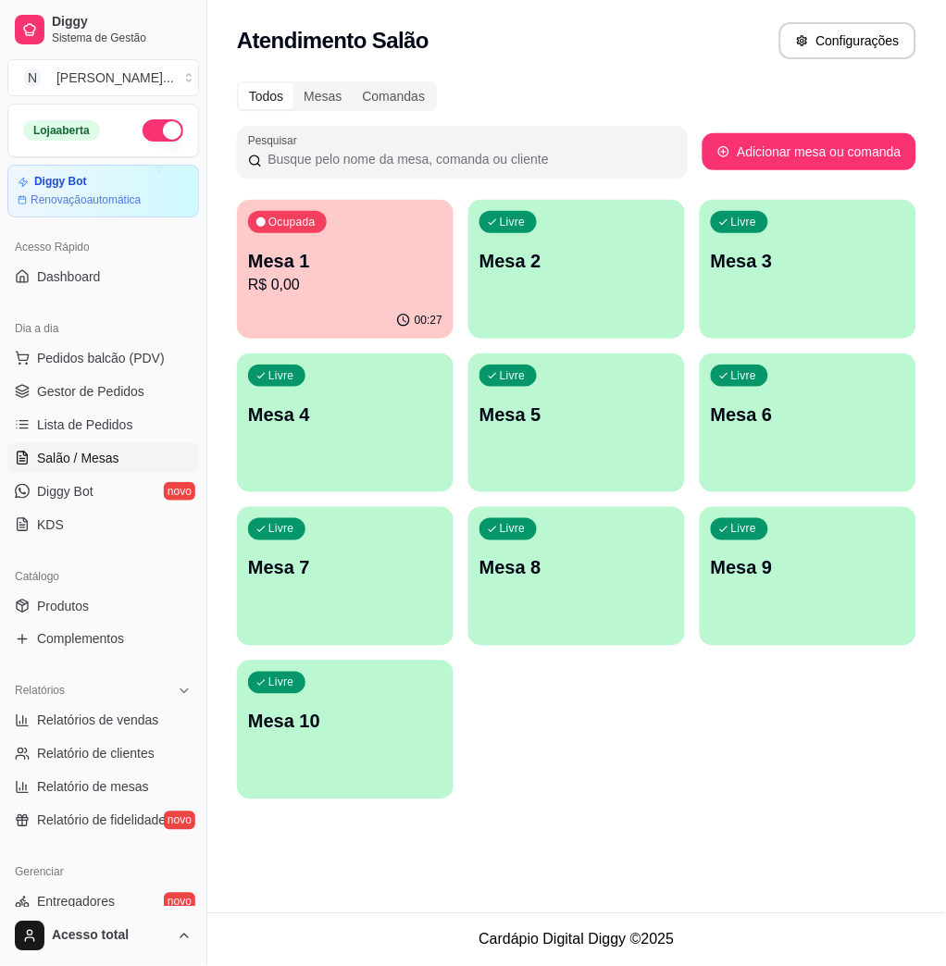
click at [344, 276] on p "R$ 0,00" at bounding box center [345, 285] width 194 height 22
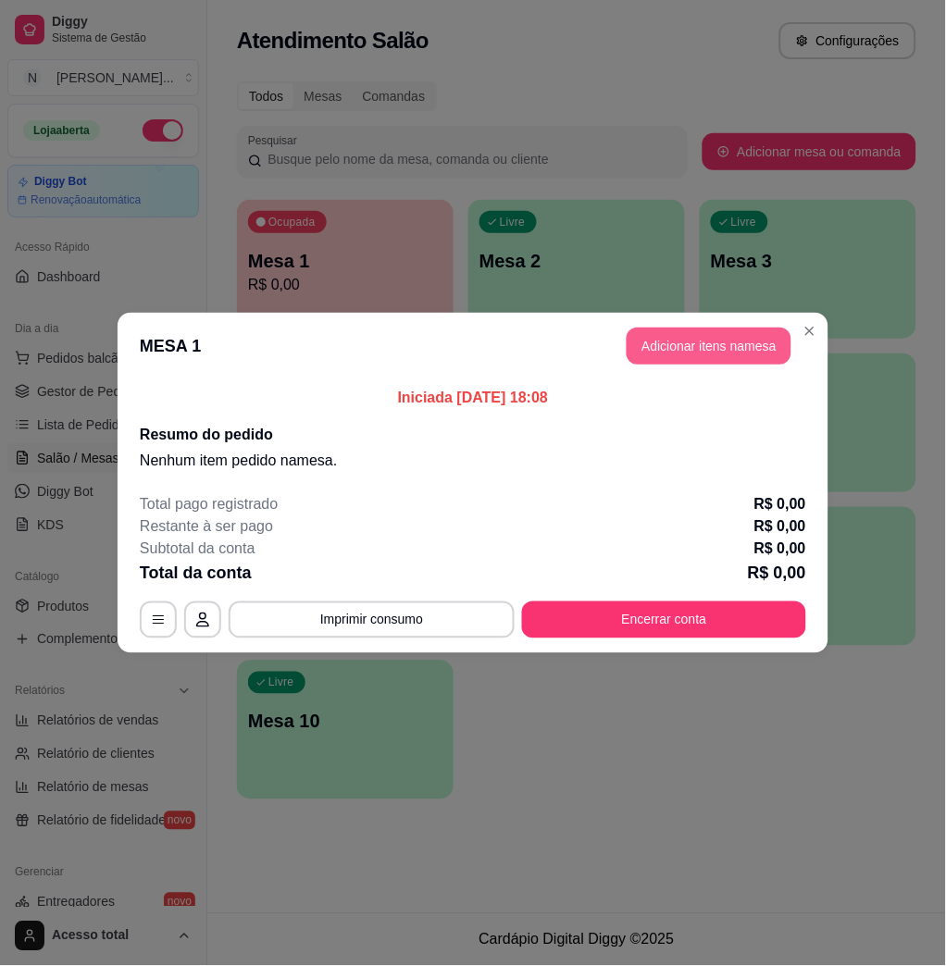
click at [743, 340] on button "Adicionar itens na mesa" at bounding box center [708, 346] width 165 height 37
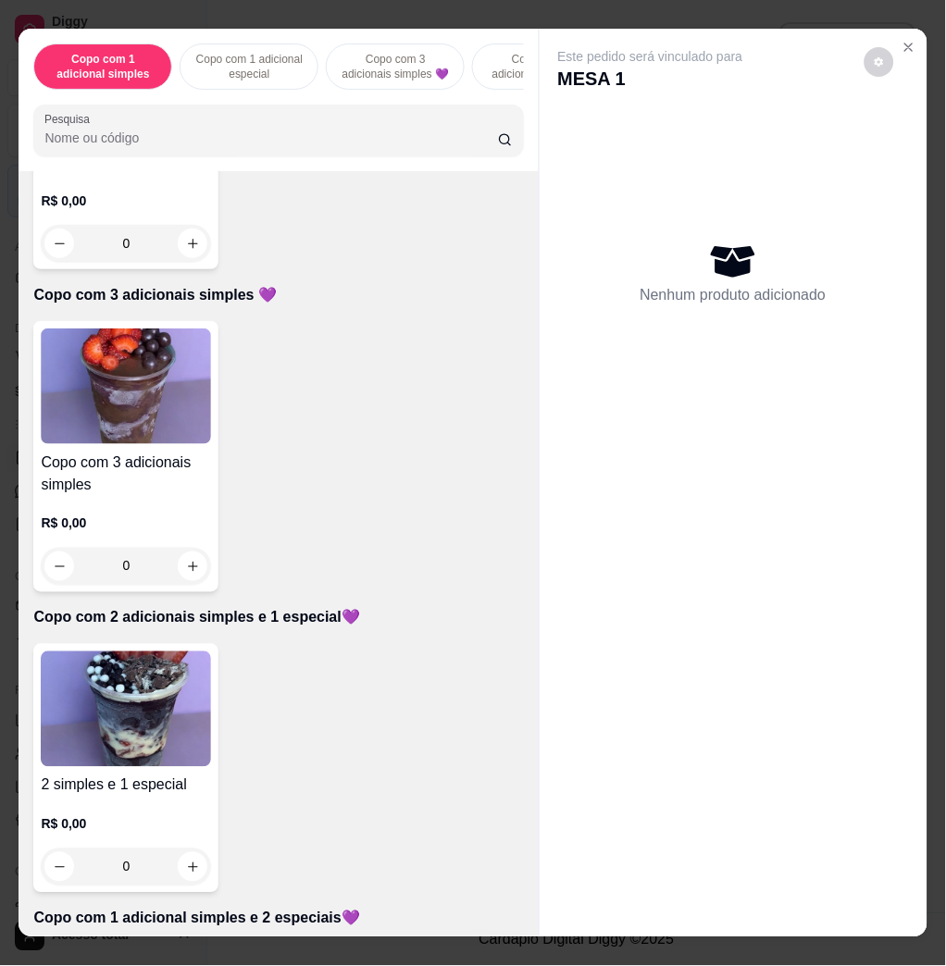
scroll to position [740, 0]
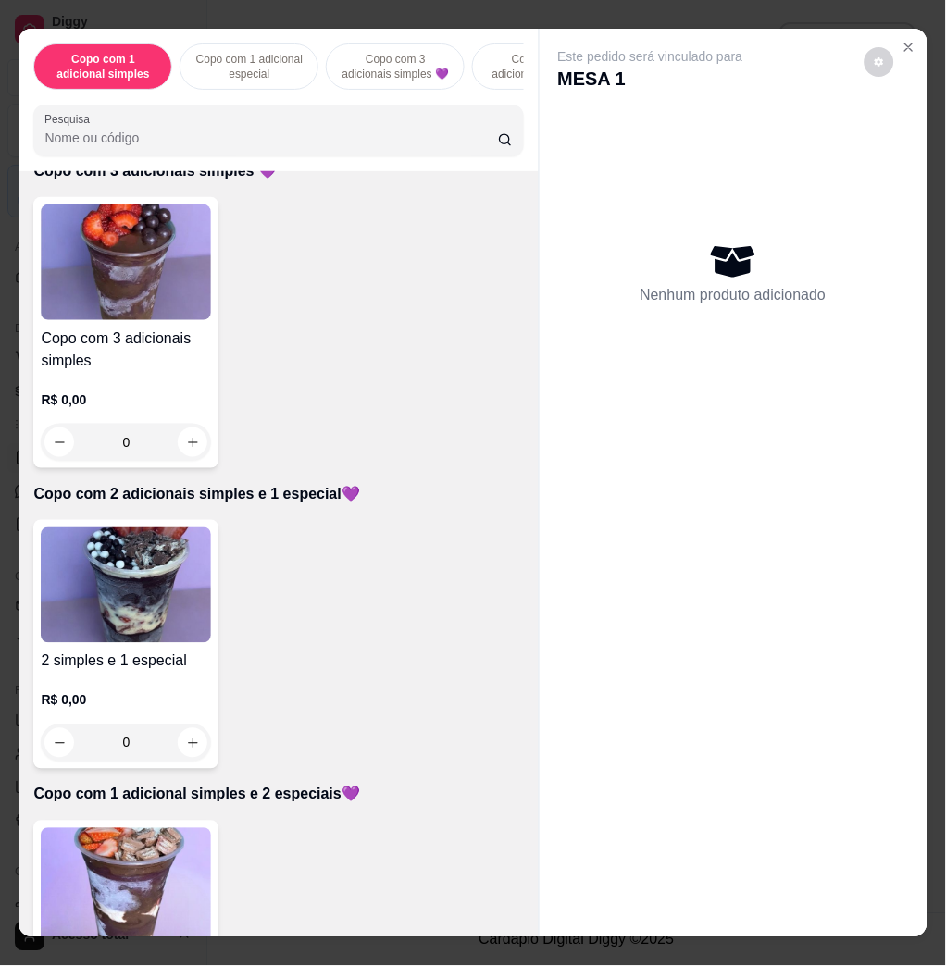
click at [141, 601] on img at bounding box center [126, 585] width 170 height 116
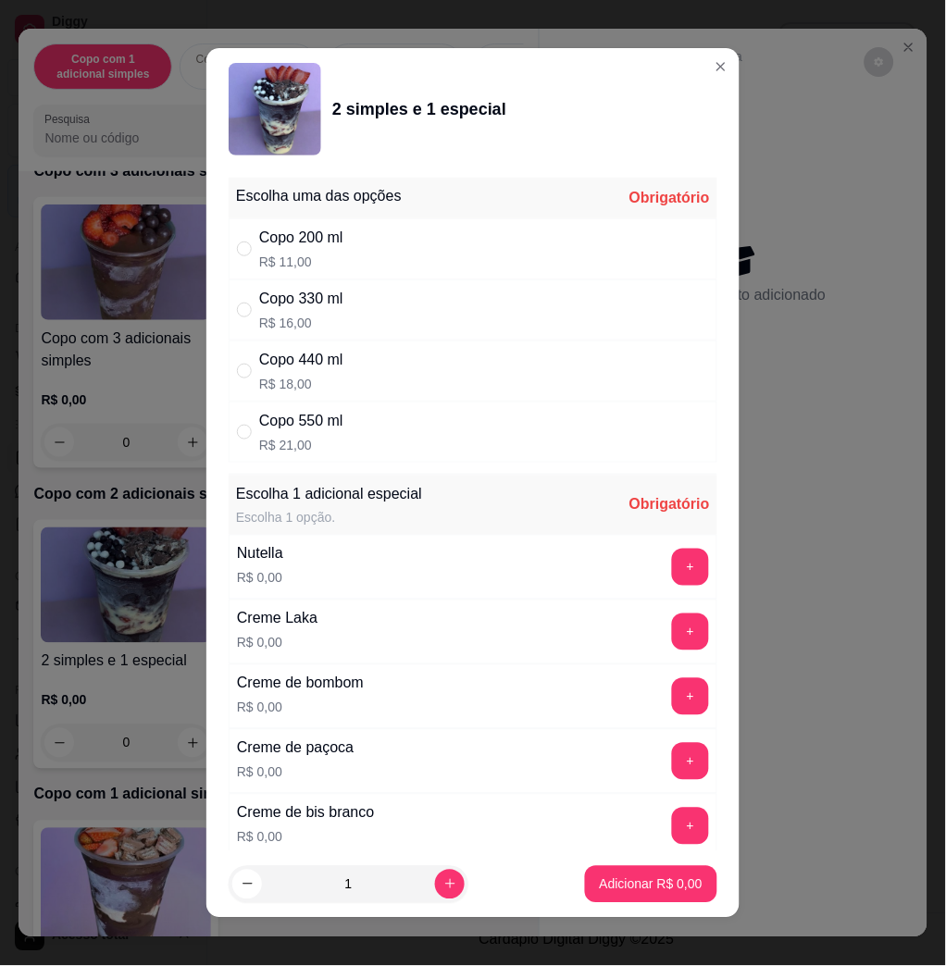
click at [317, 418] on div "Copo 550 ml" at bounding box center [301, 421] width 84 height 22
radio input "true"
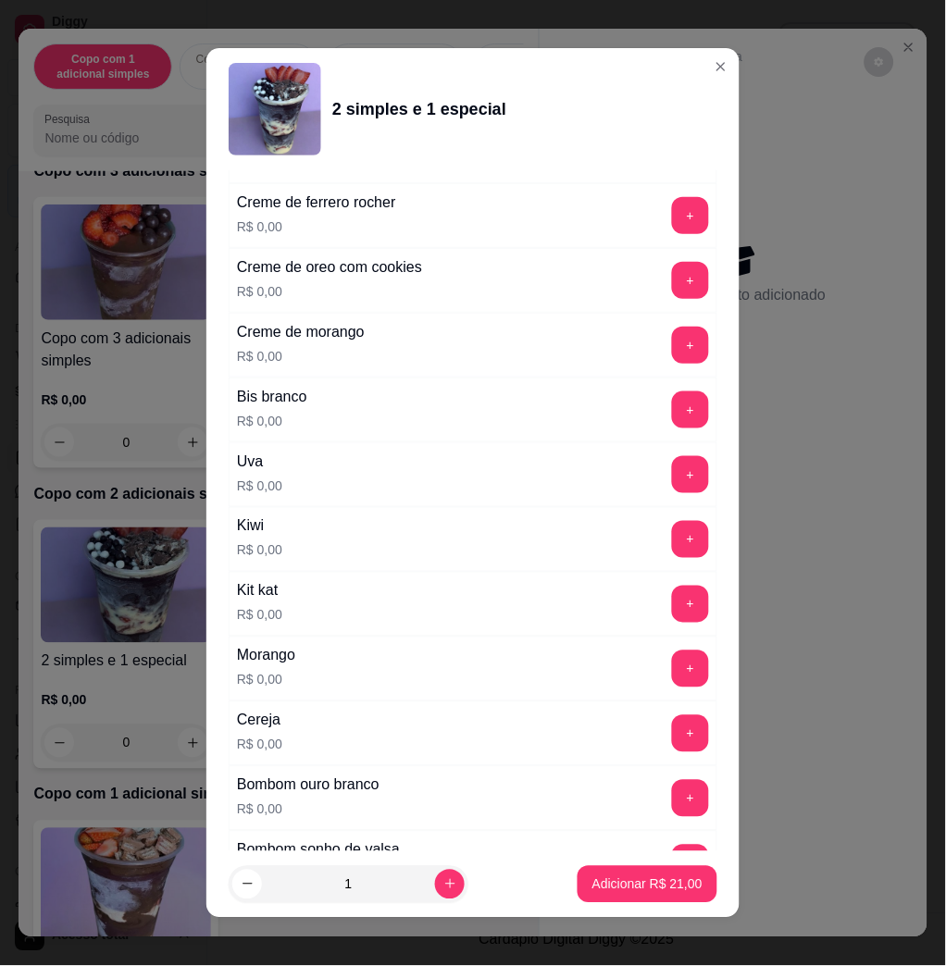
scroll to position [986, 0]
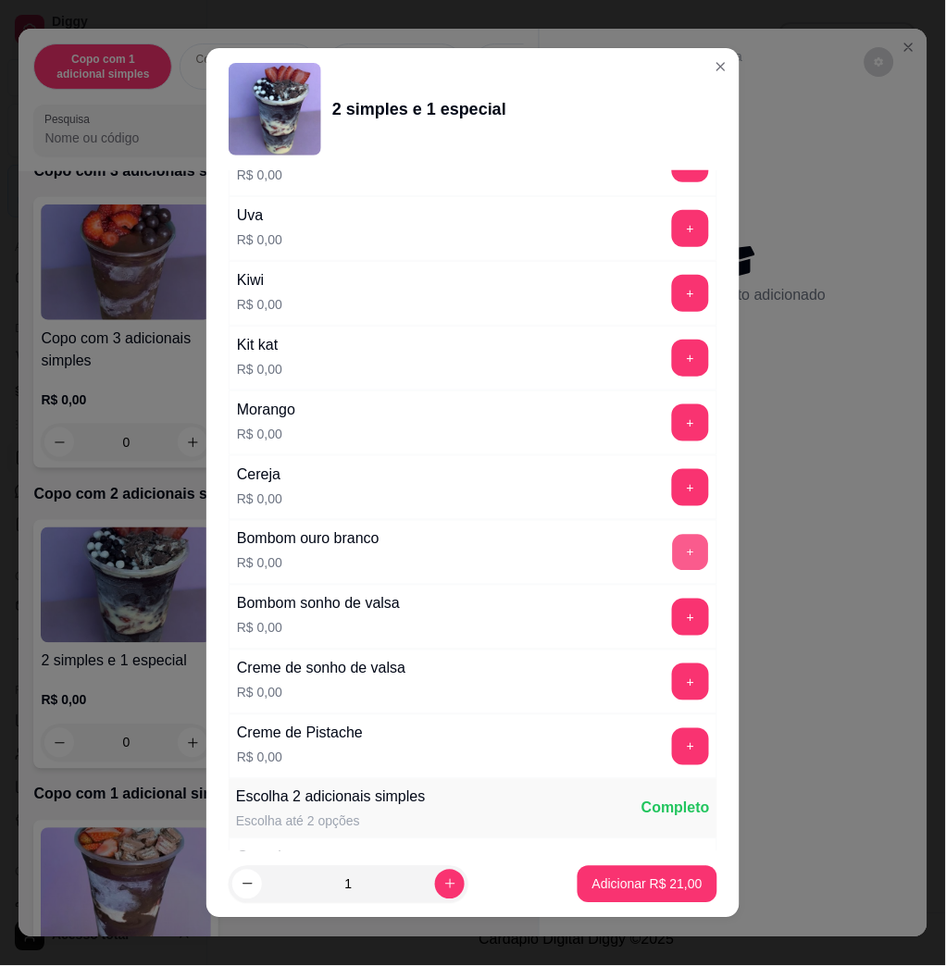
click at [673, 550] on button "+" at bounding box center [691, 553] width 36 height 36
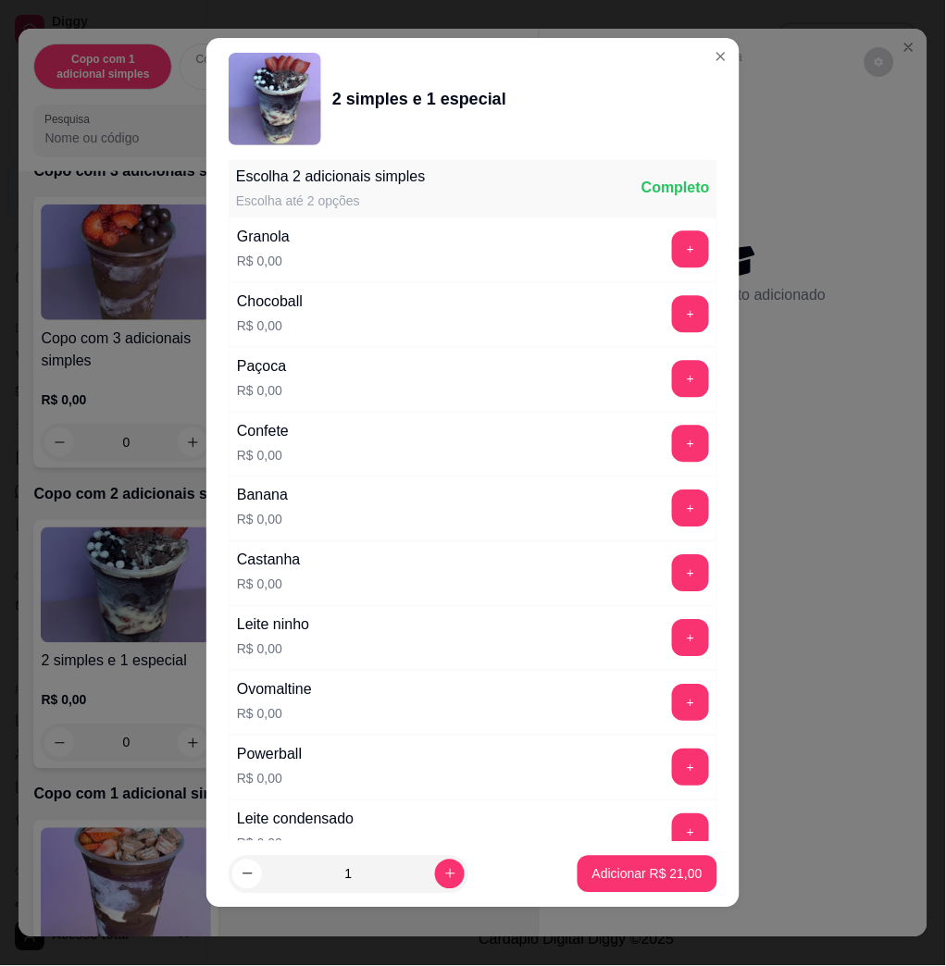
scroll to position [1844, 0]
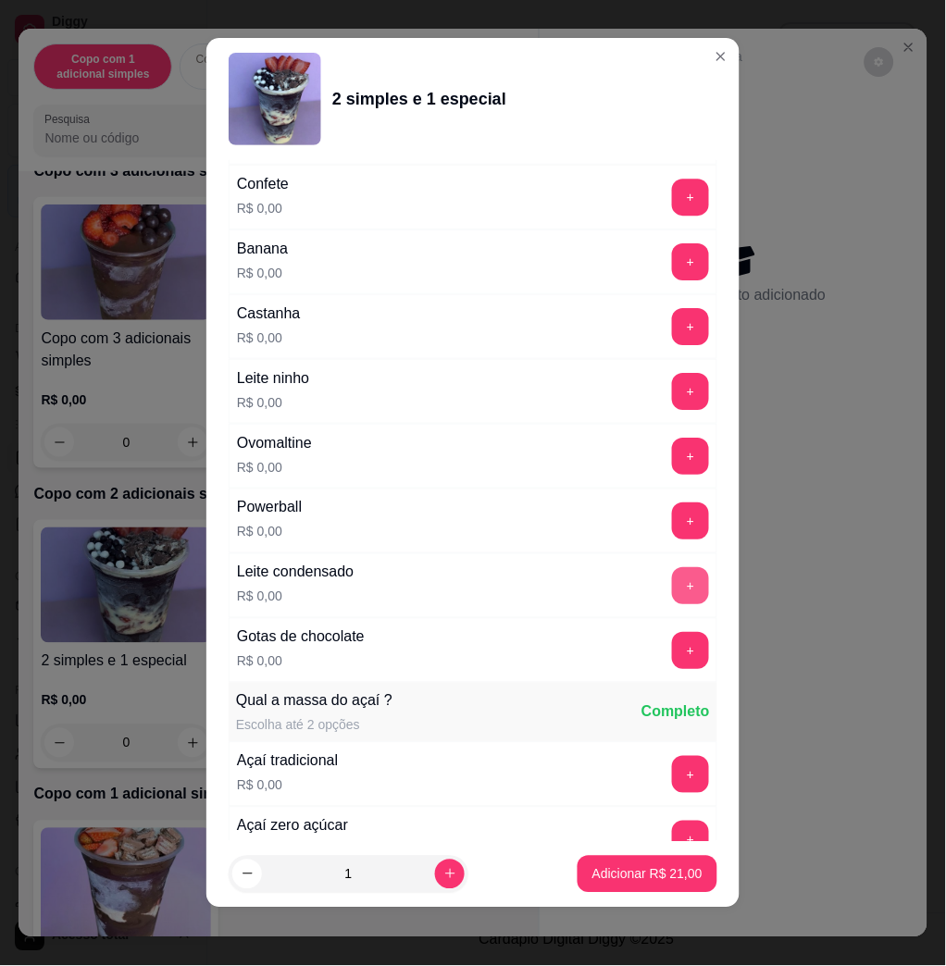
click at [672, 591] on button "+" at bounding box center [690, 585] width 37 height 37
click at [672, 459] on button "+" at bounding box center [690, 456] width 37 height 37
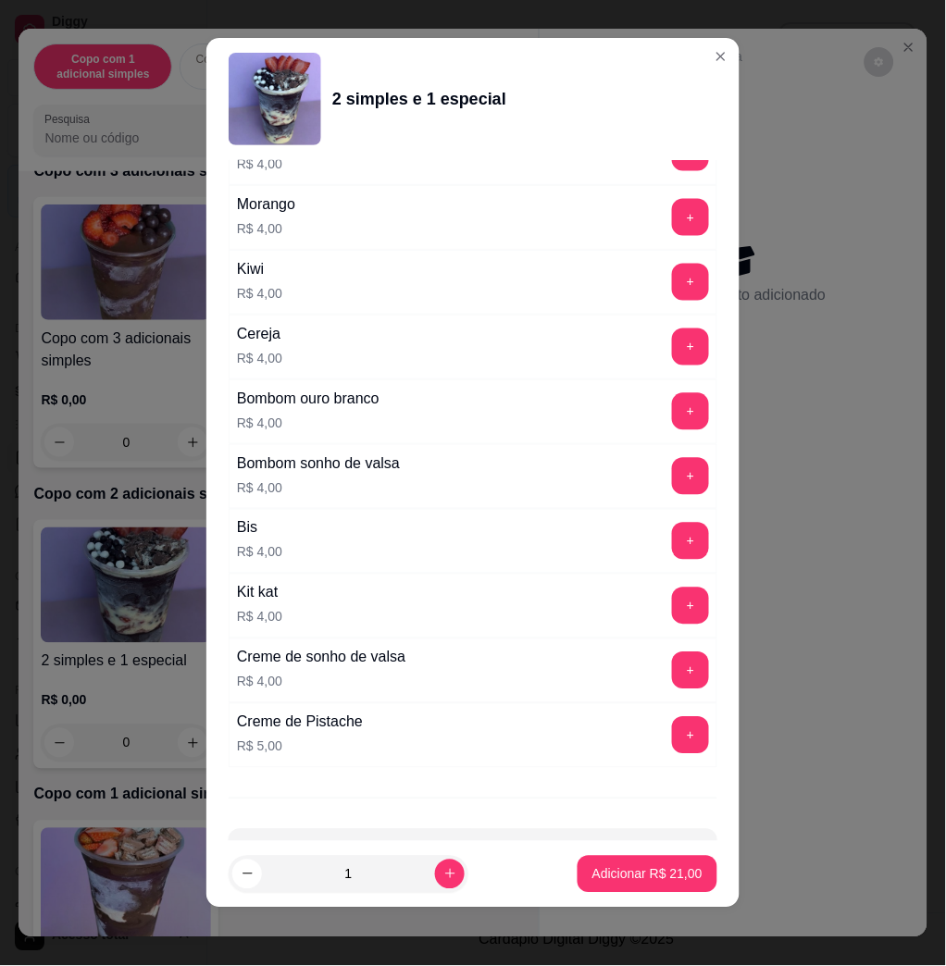
scroll to position [4542, 0]
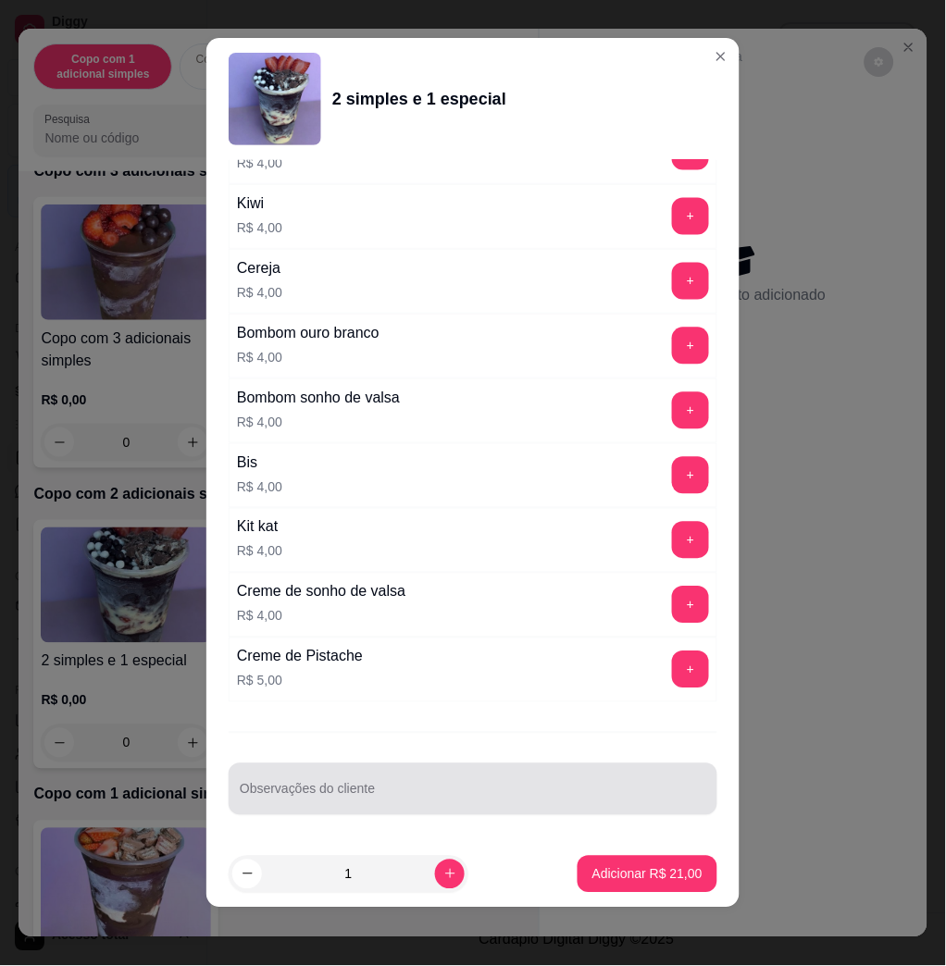
click at [583, 800] on input "Observações do cliente" at bounding box center [473, 796] width 466 height 19
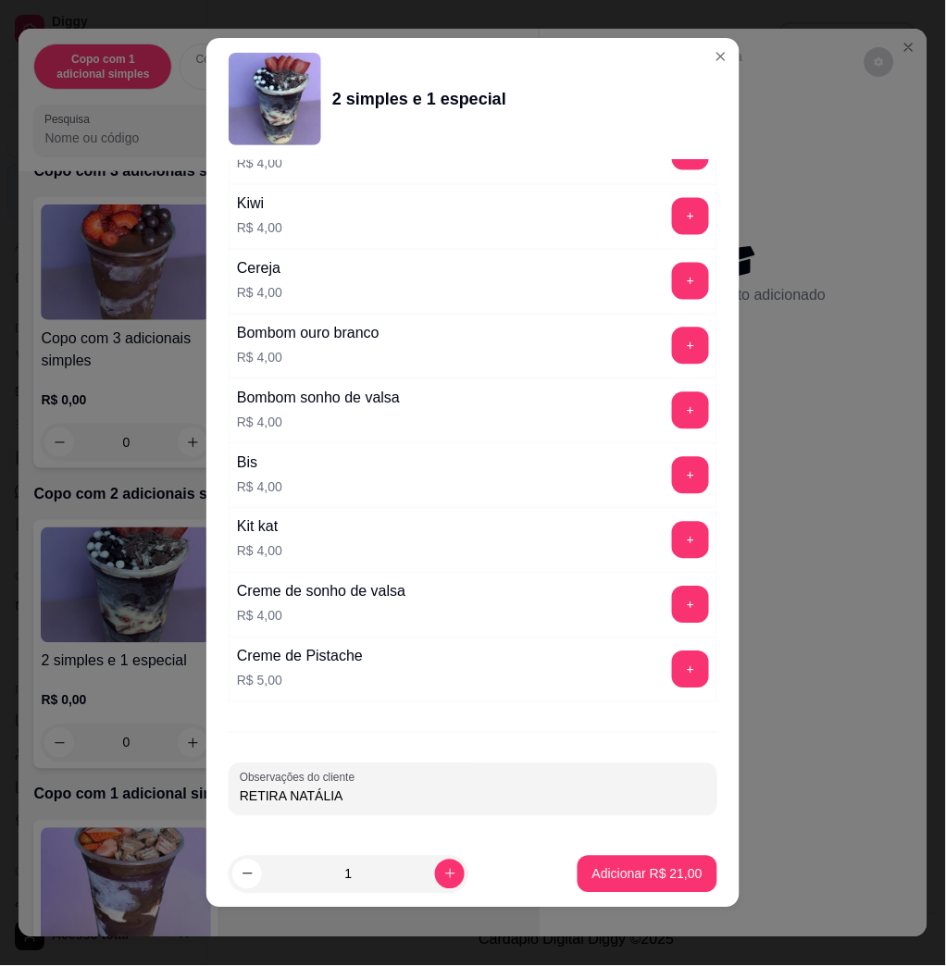
type input "RETIRA NATÁLIA"
click at [647, 858] on button "Adicionar R$ 21,00" at bounding box center [647, 874] width 136 height 36
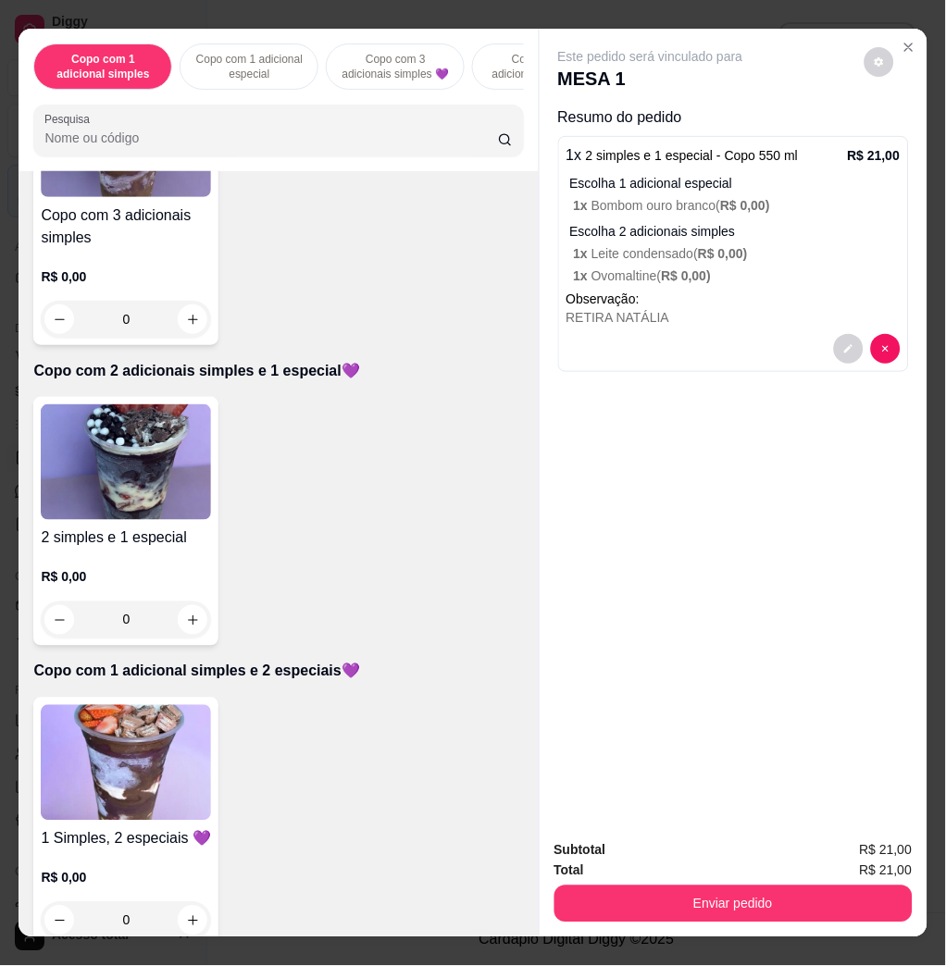
scroll to position [986, 0]
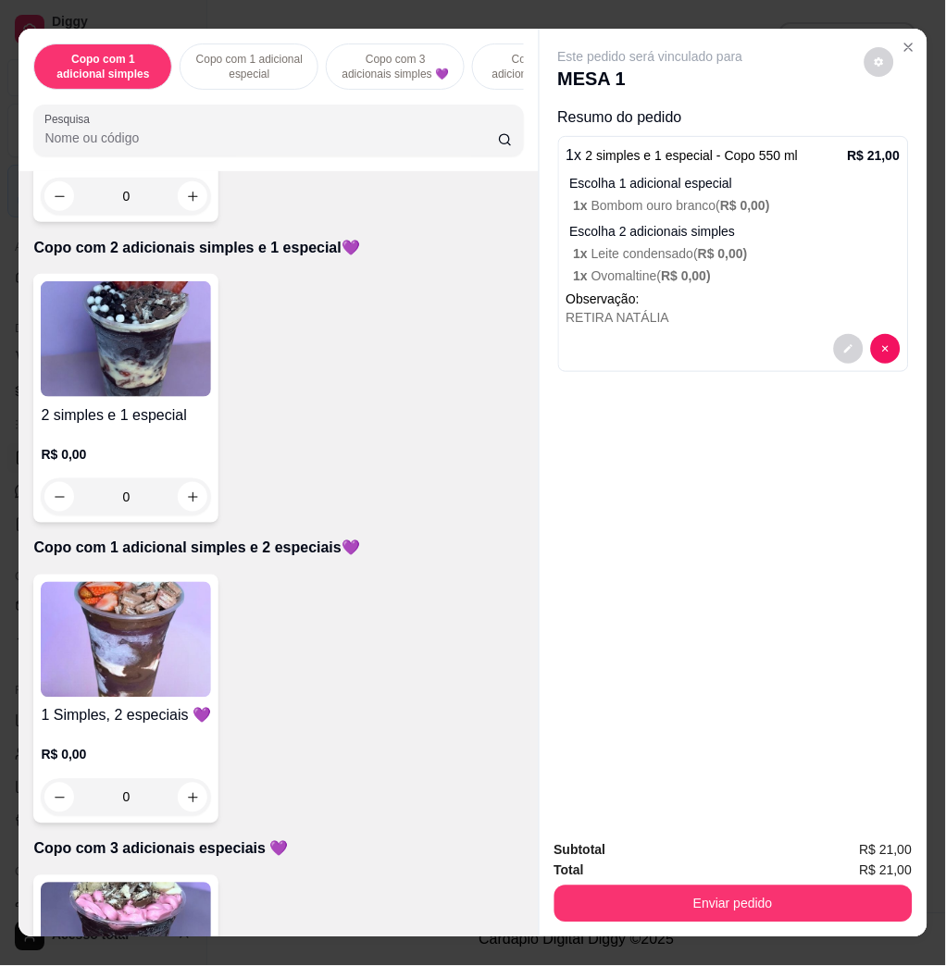
click at [124, 372] on img at bounding box center [126, 339] width 170 height 116
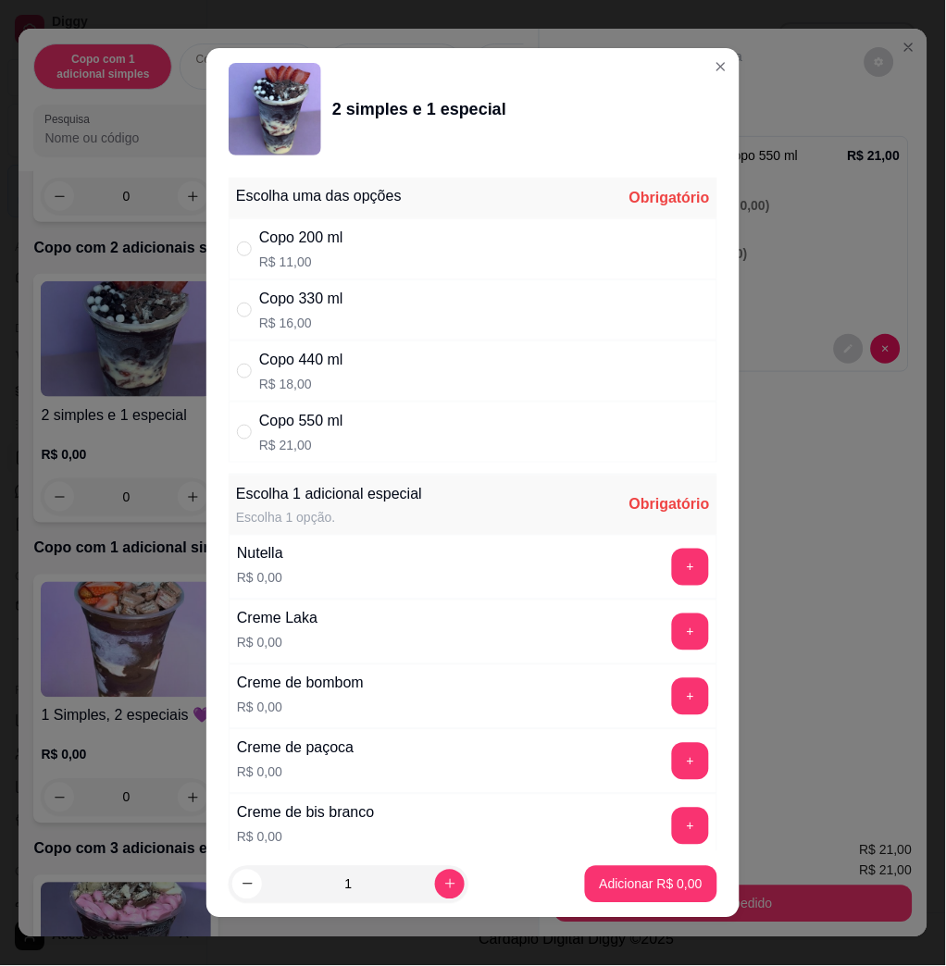
click at [337, 345] on div "Copo 440 ml R$ 18,00" at bounding box center [473, 371] width 489 height 61
radio input "true"
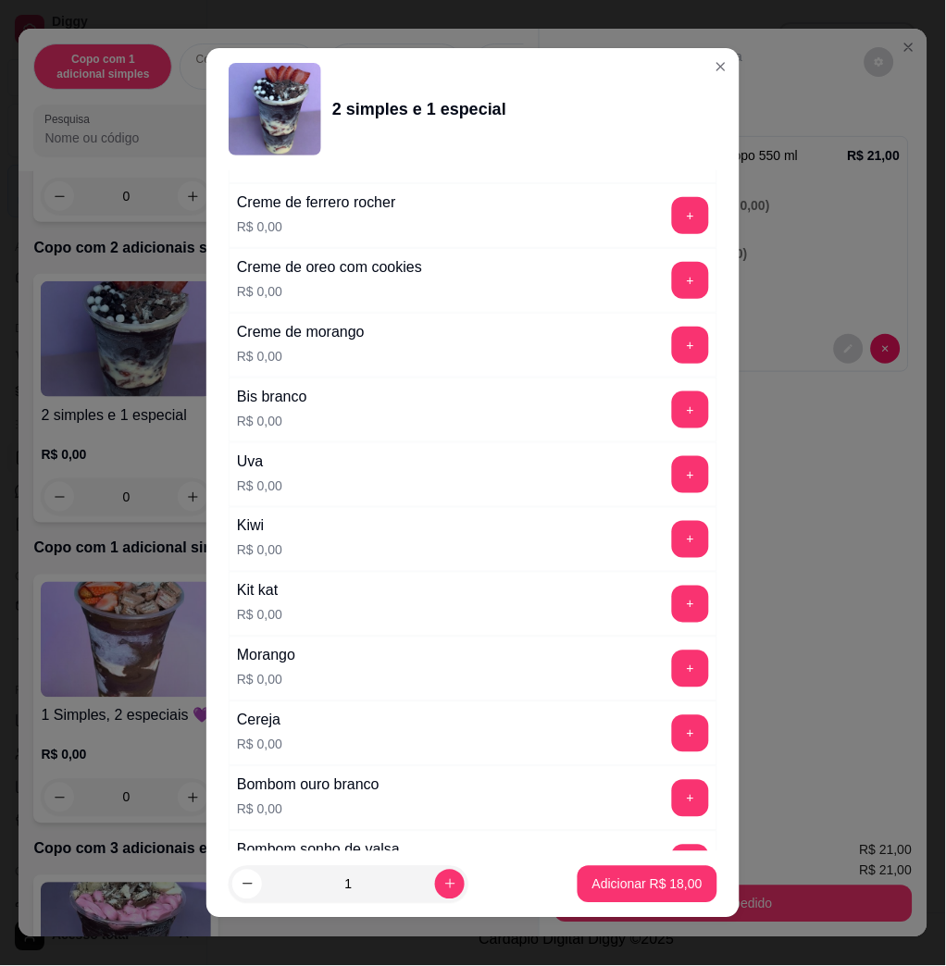
scroll to position [863, 0]
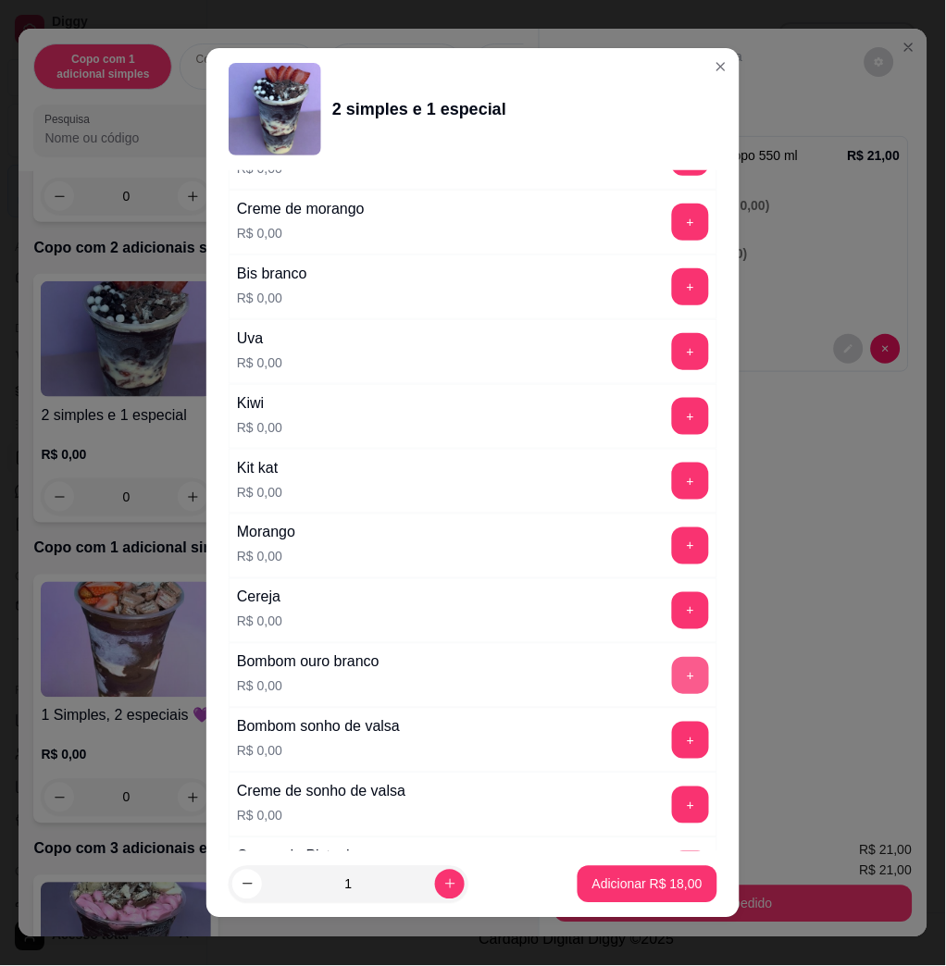
click at [672, 682] on button "+" at bounding box center [690, 675] width 37 height 37
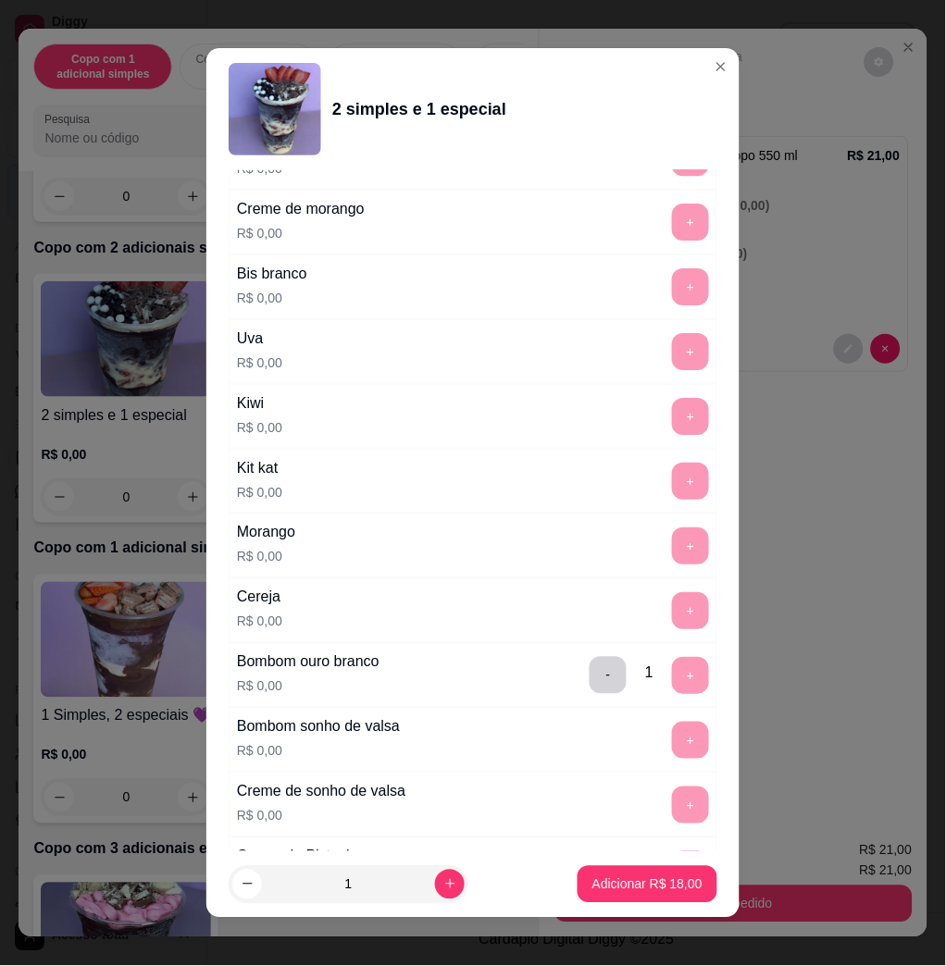
scroll to position [10, 0]
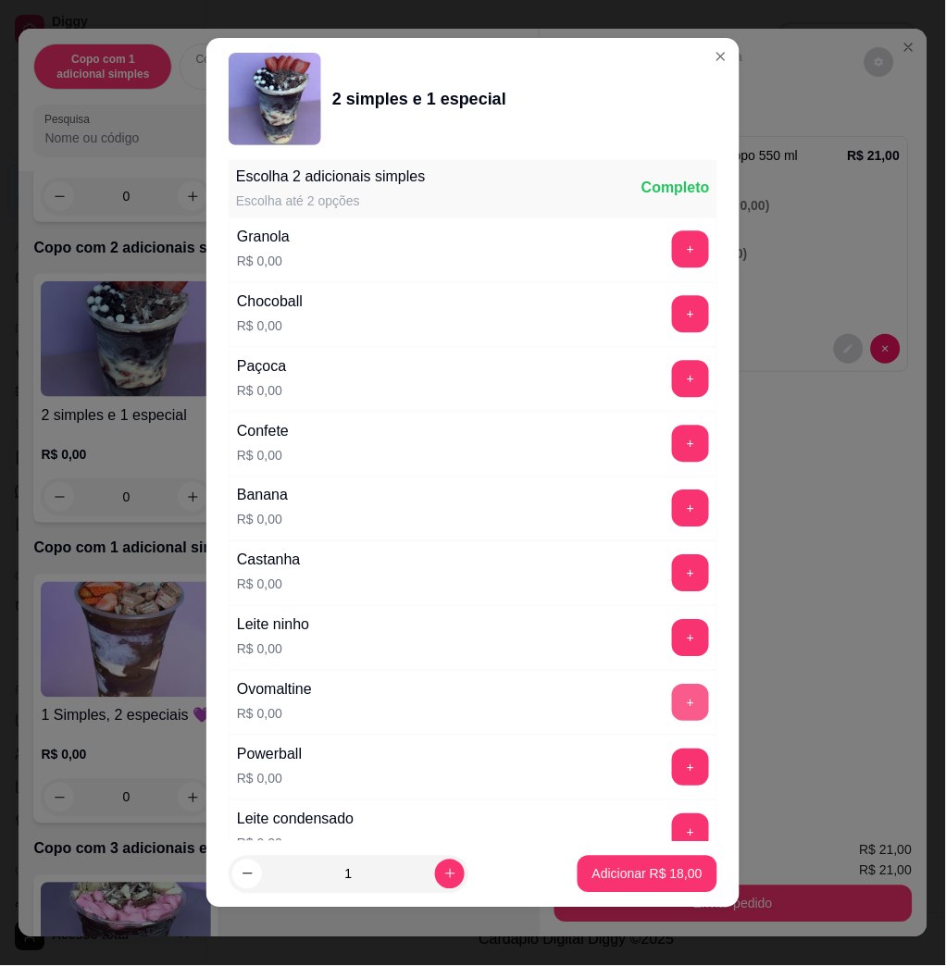
click at [672, 704] on button "+" at bounding box center [690, 703] width 37 height 37
click at [672, 635] on button "+" at bounding box center [690, 638] width 37 height 37
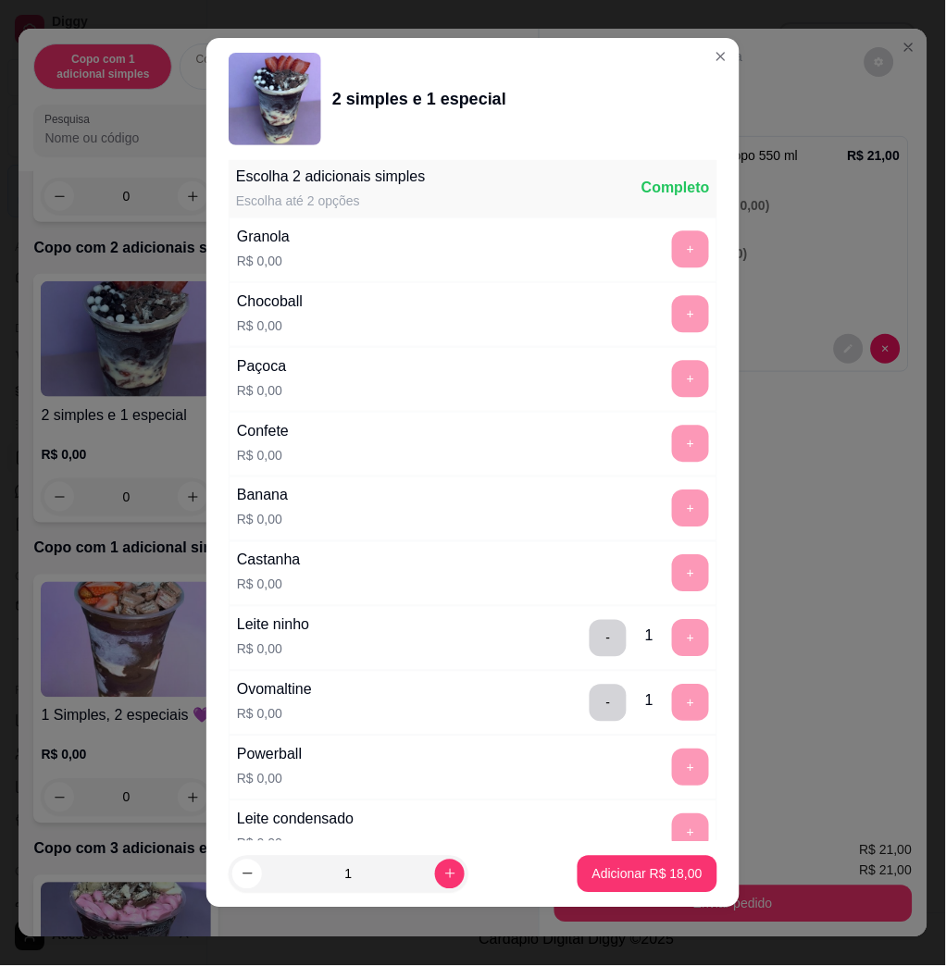
scroll to position [2372, 0]
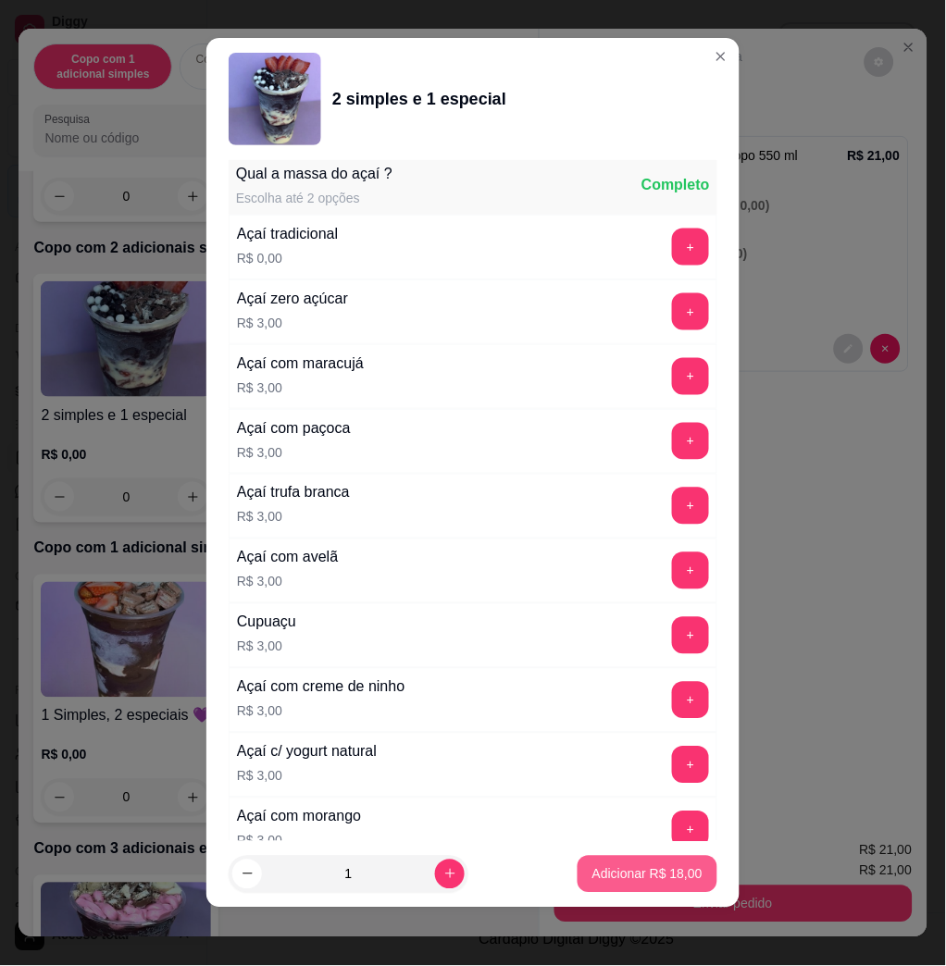
click at [594, 882] on p "Adicionar R$ 18,00" at bounding box center [647, 874] width 110 height 19
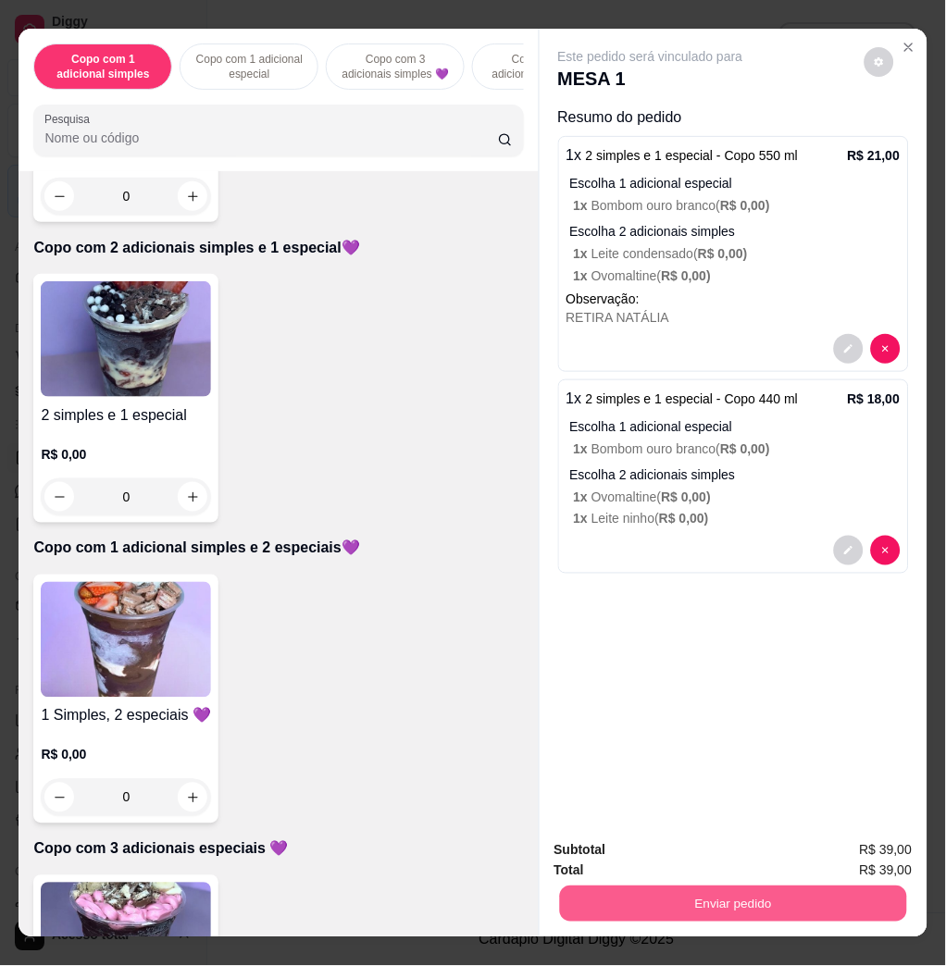
click at [690, 900] on button "Enviar pedido" at bounding box center [732, 904] width 347 height 36
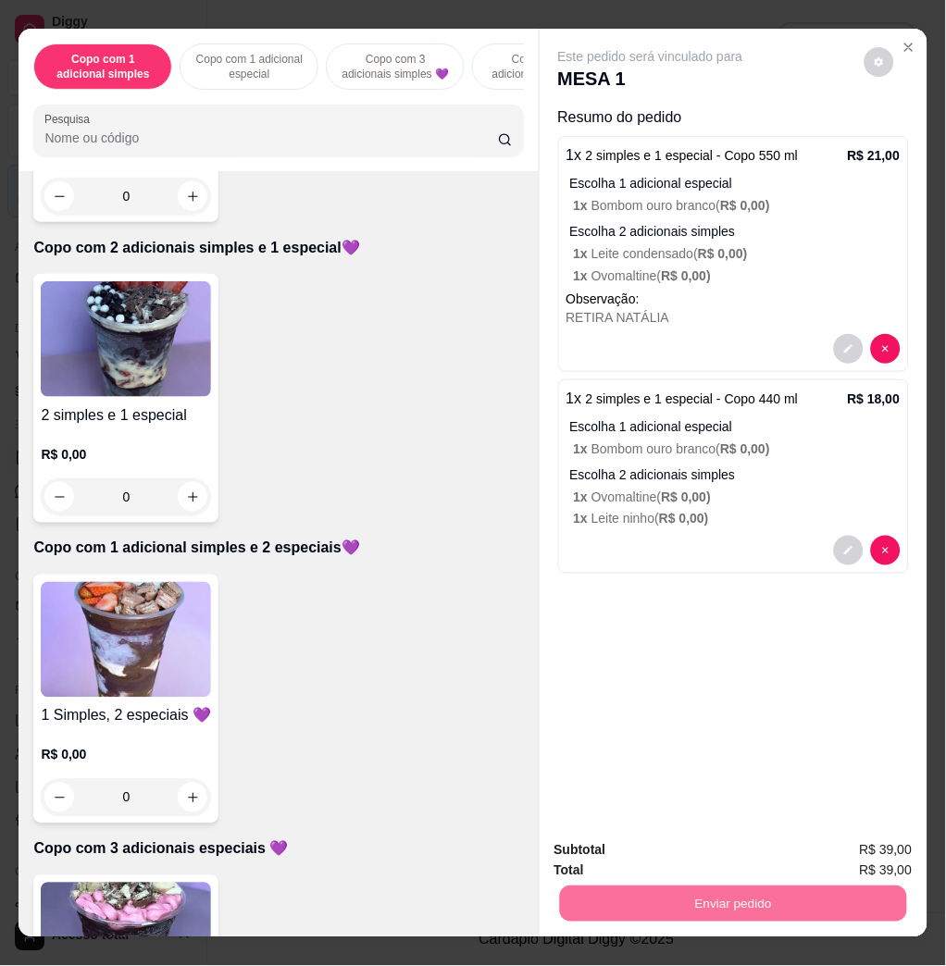
click at [628, 842] on button "Não registrar e enviar pedido" at bounding box center [670, 849] width 192 height 35
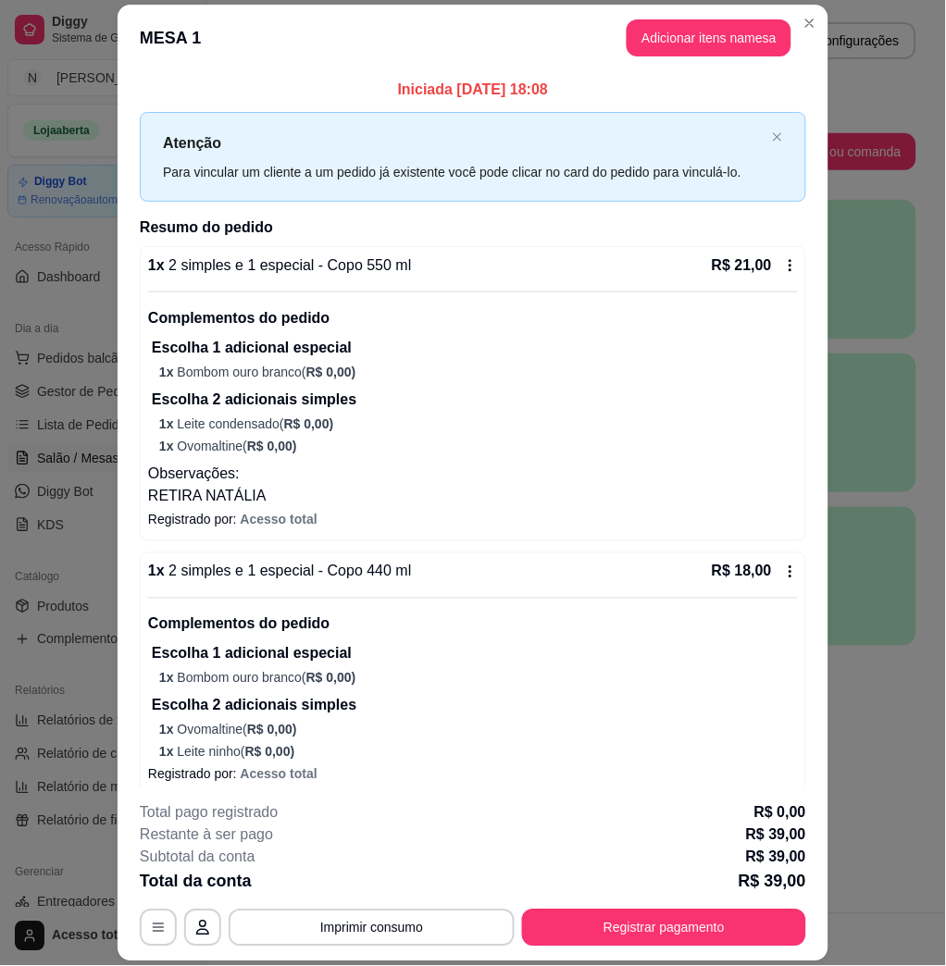
click at [676, 908] on div "**********" at bounding box center [473, 874] width 666 height 144
click at [671, 925] on button "Registrar pagamento" at bounding box center [664, 928] width 276 height 36
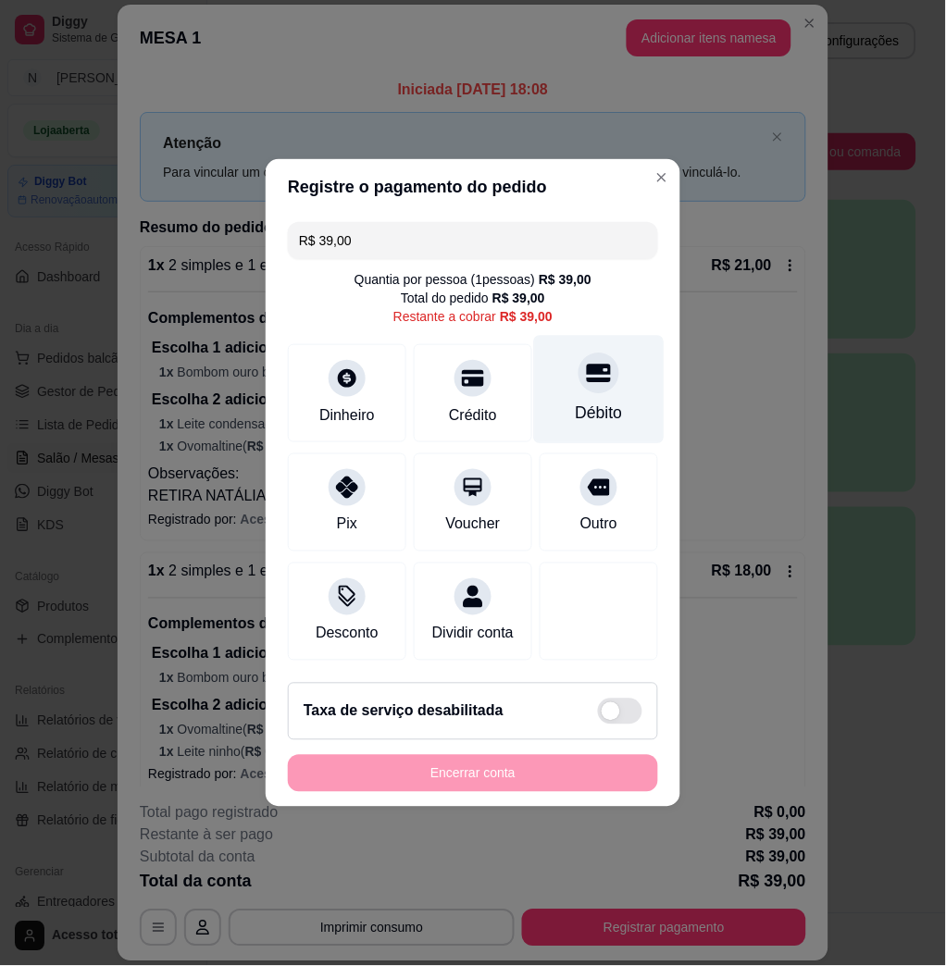
click at [571, 379] on div "Débito" at bounding box center [599, 390] width 130 height 108
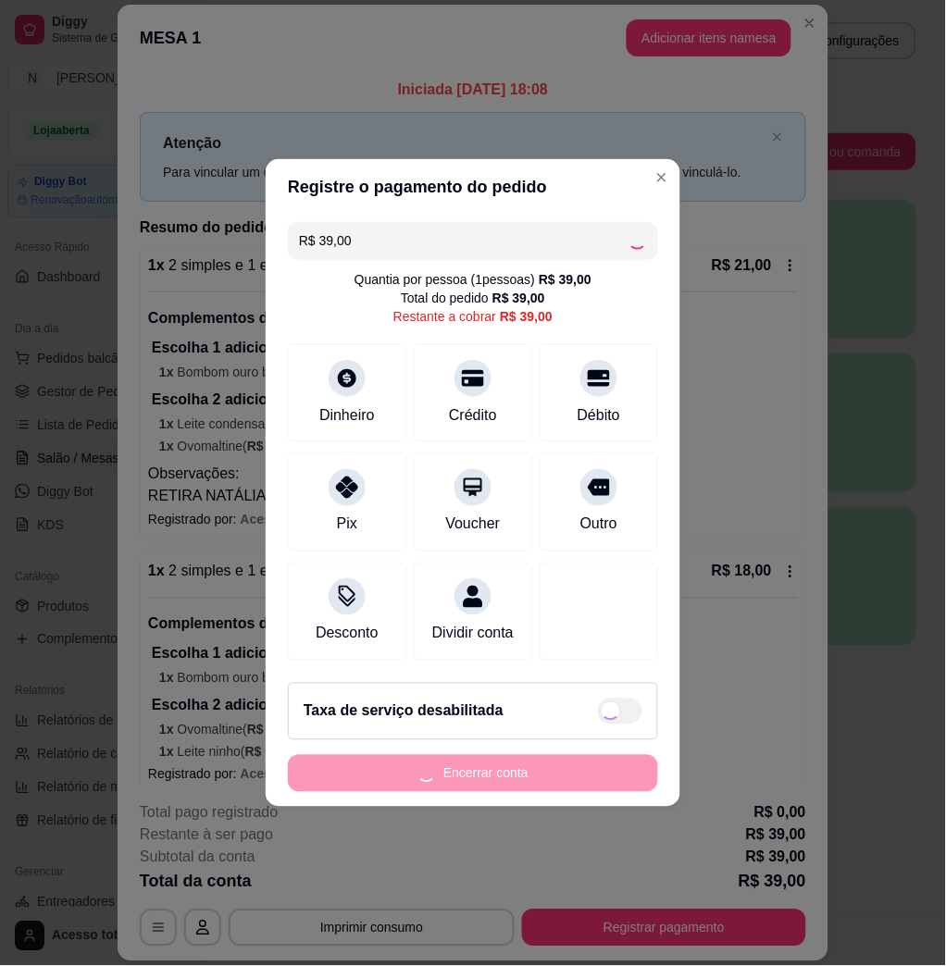
type input "R$ 0,00"
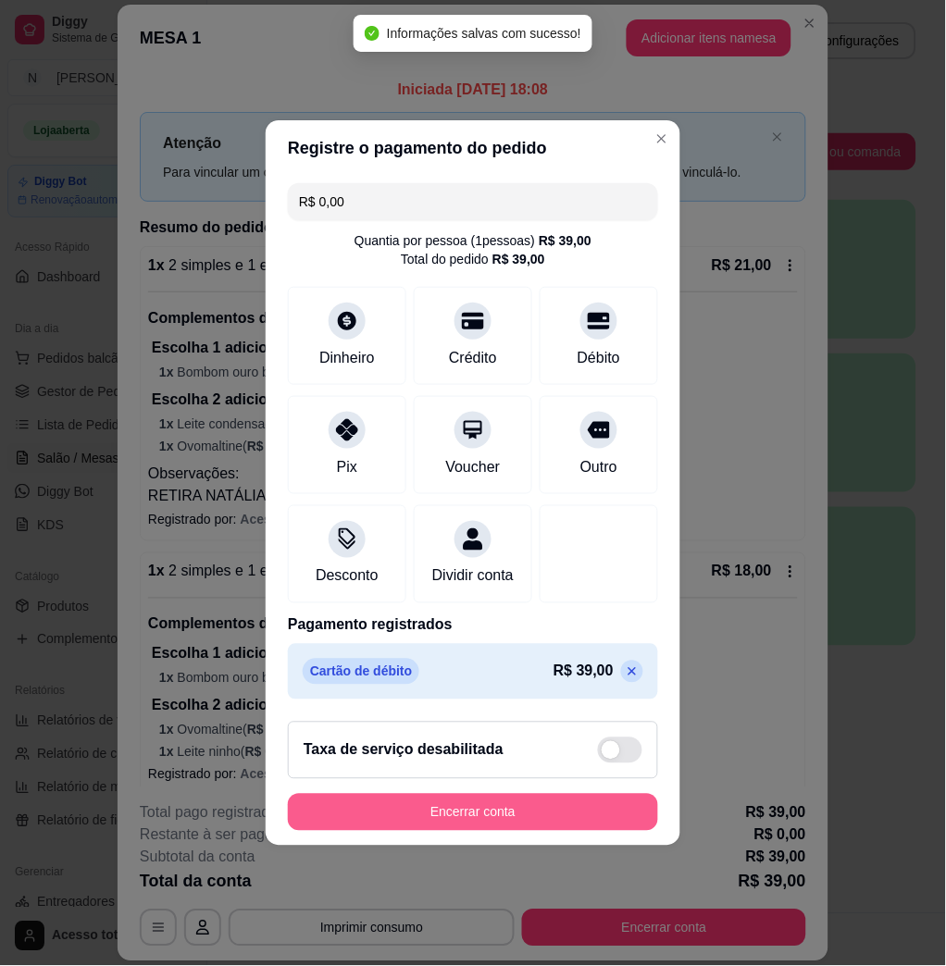
click at [474, 807] on button "Encerrar conta" at bounding box center [473, 812] width 370 height 37
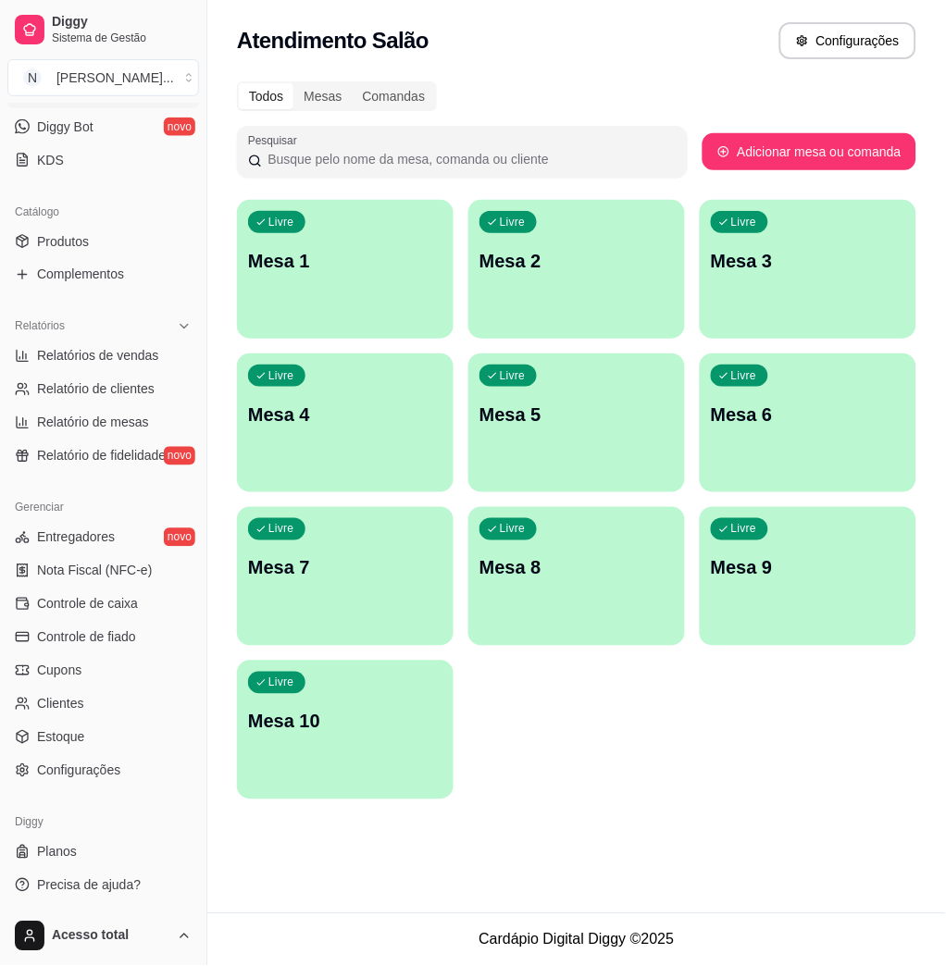
scroll to position [0, 0]
